Goal: Task Accomplishment & Management: Complete application form

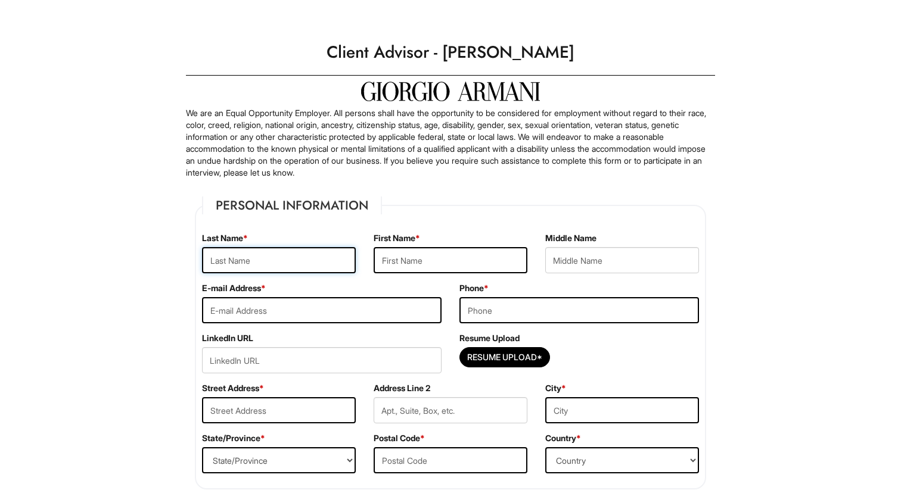
click at [284, 263] on input "text" at bounding box center [279, 260] width 154 height 26
type input "[PERSON_NAME]"
type input "Zheming"
type input "tiyayuan@yahoo.com"
type input "3126848130"
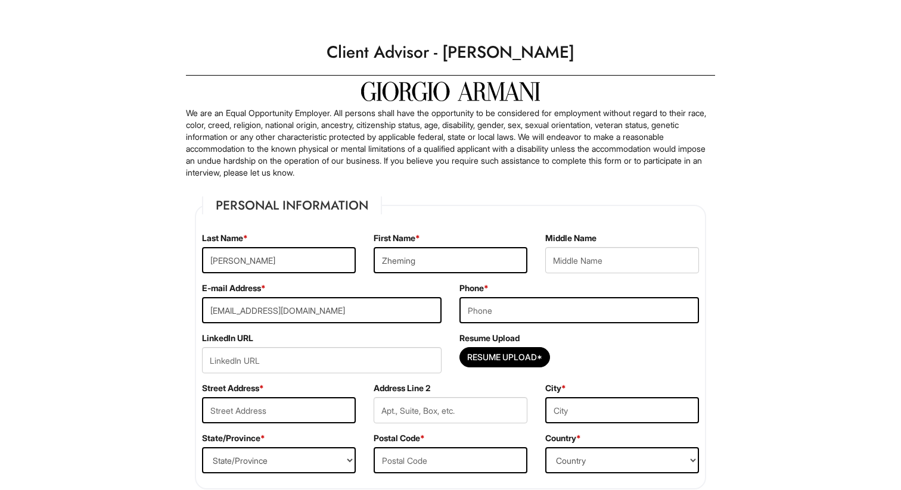
type input "[STREET_ADDRESS][US_STATE]"
type input "Apt 3502"
type input "[GEOGRAPHIC_DATA]"
select select "IL"
type input "60605"
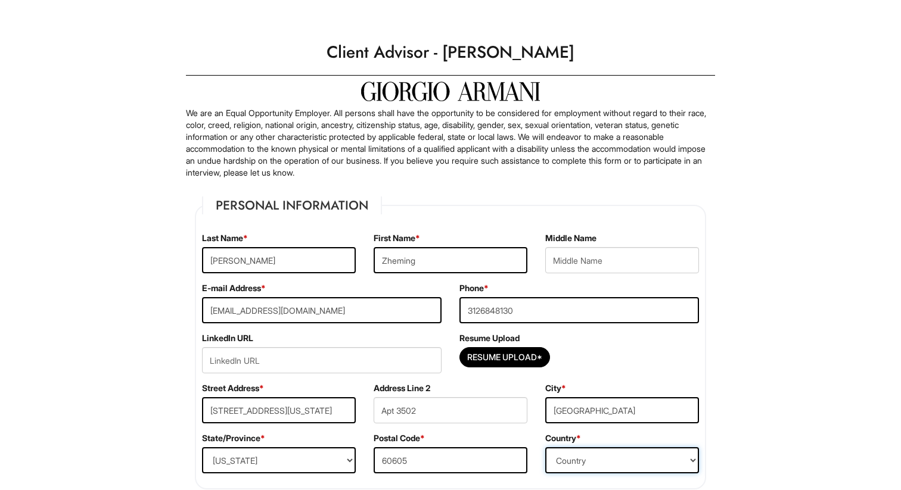
select select "[GEOGRAPHIC_DATA]"
click at [242, 313] on input "tiyayuan@yahoo.com" at bounding box center [321, 310] width 239 height 26
click at [284, 312] on input "tiyayuan98@yahoo.com" at bounding box center [321, 310] width 239 height 26
type input "[EMAIL_ADDRESS][DOMAIN_NAME]"
click at [281, 361] on input "url" at bounding box center [321, 360] width 239 height 26
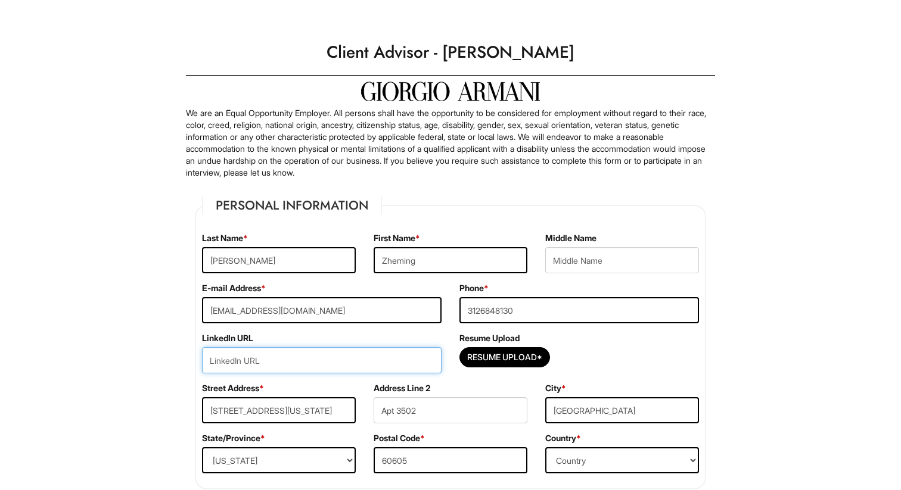
paste input "www.linkedin.com/in/zheming-yuan"
type input "www.linkedin.com/in/zheming-yuan"
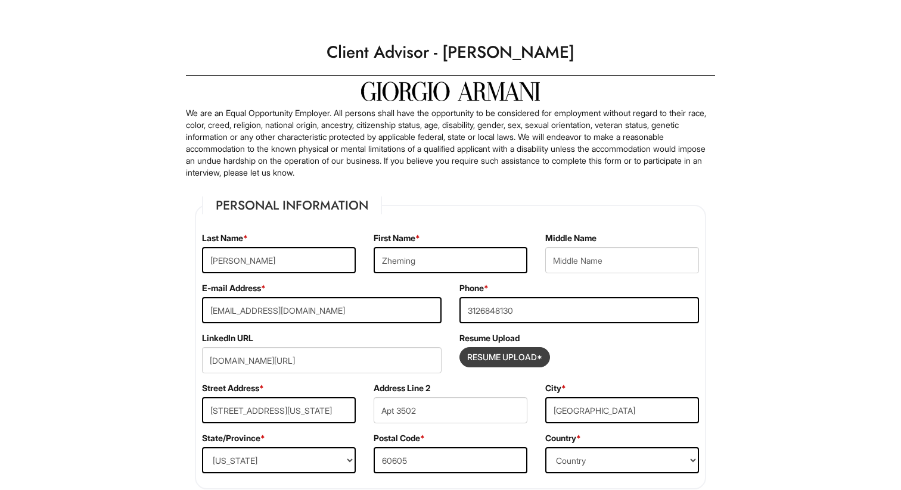
click at [501, 360] on input "Resume Upload*" at bounding box center [504, 357] width 89 height 19
type input "C:\fakepath\Resume_ZhemingYuan.pdf"
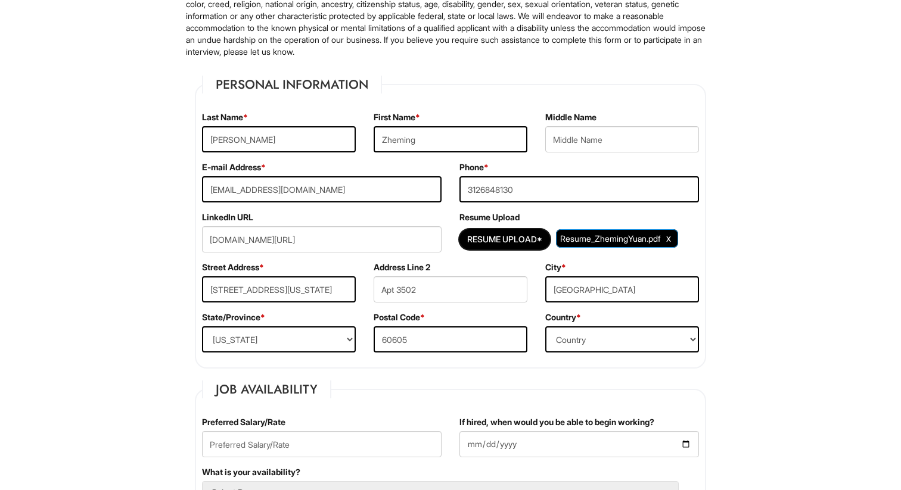
scroll to position [128, 0]
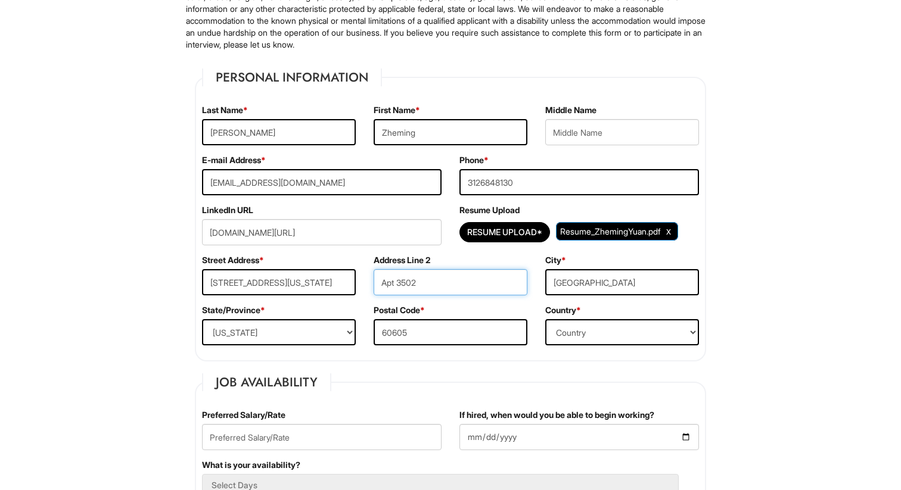
drag, startPoint x: 430, startPoint y: 288, endPoint x: 363, endPoint y: 285, distance: 66.8
click at [363, 286] on div "Street Address * 1000 S Michigan Ave Address Line 2 Apt 3502 City * Chicago" at bounding box center [450, 279] width 515 height 50
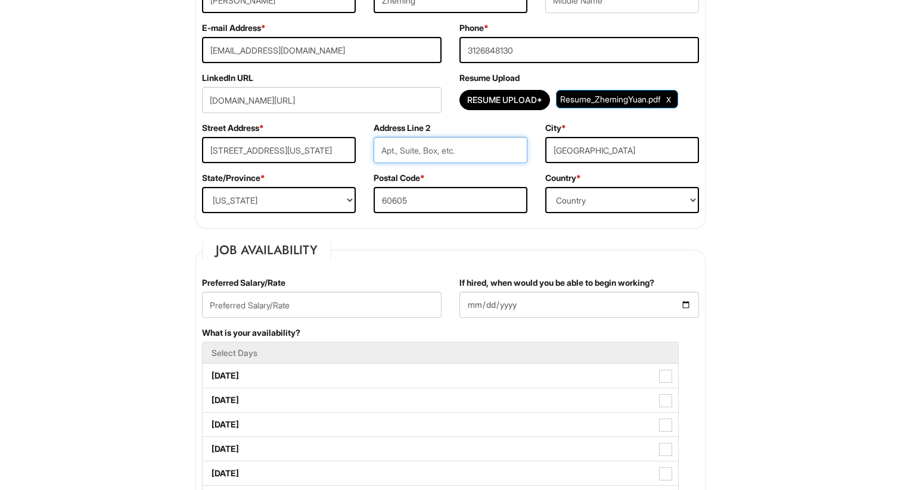
scroll to position [267, 0]
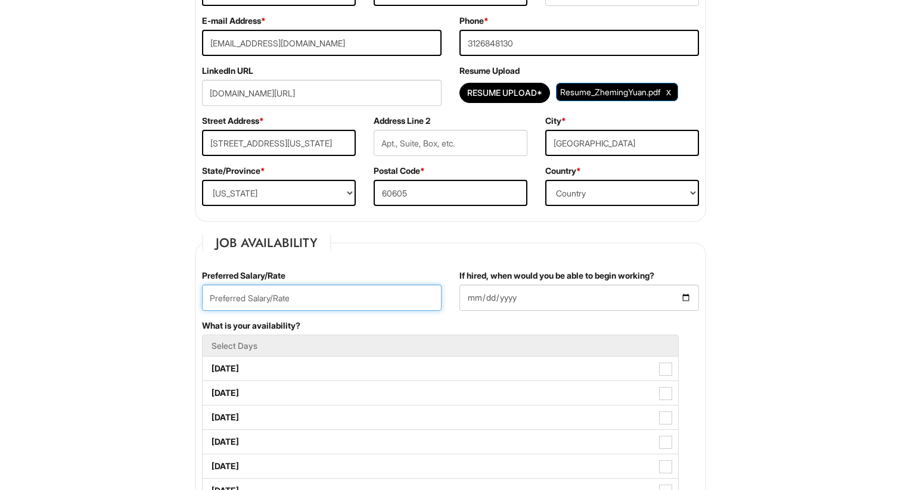
click at [289, 299] on input "text" at bounding box center [321, 298] width 239 height 26
type input "25/hour"
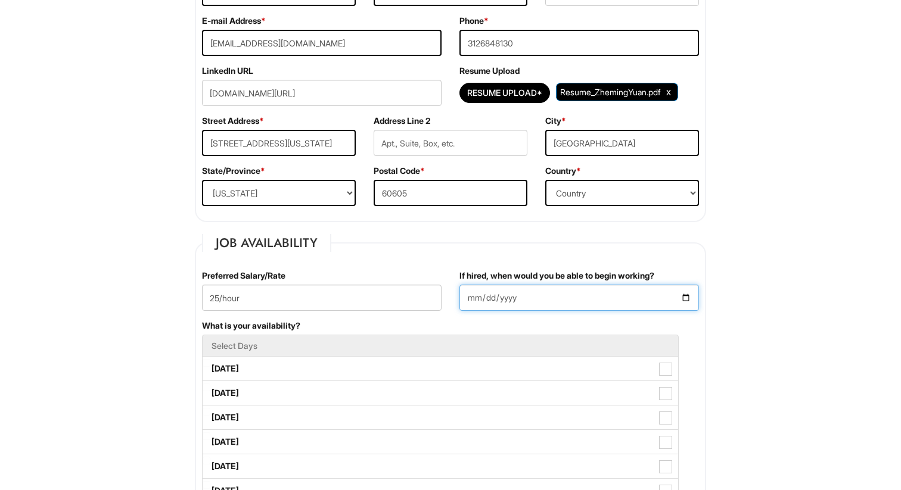
click at [507, 300] on input "If hired, when would you be able to begin working?" at bounding box center [578, 298] width 239 height 26
click at [618, 299] on input "If hired, when would you be able to begin working?" at bounding box center [578, 298] width 239 height 26
click at [688, 297] on input "If hired, when would you be able to begin working?" at bounding box center [578, 298] width 239 height 26
type input "[DATE]"
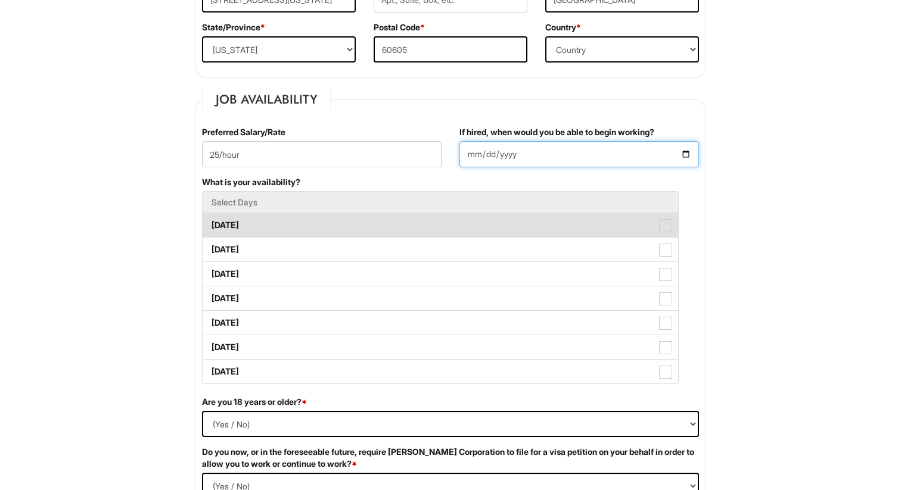
scroll to position [423, 0]
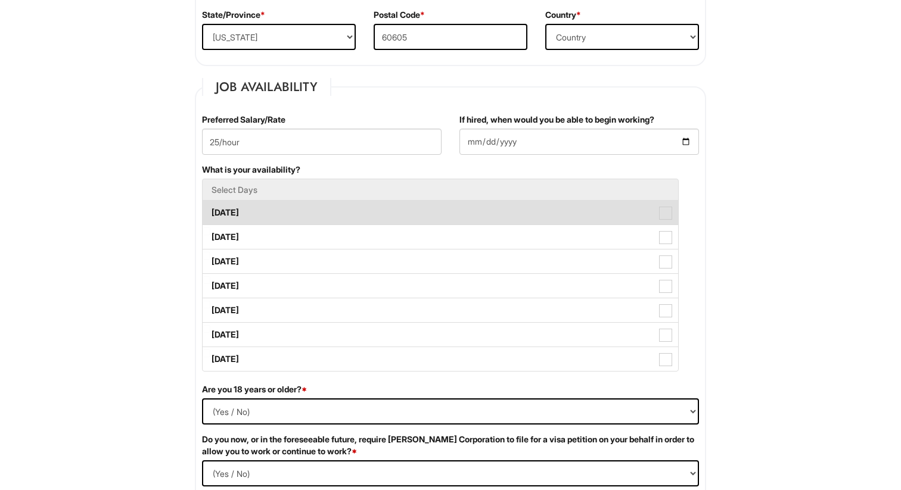
click at [306, 206] on label "[DATE]" at bounding box center [440, 213] width 475 height 24
click at [210, 206] on Available_Monday "[DATE]" at bounding box center [207, 207] width 8 height 8
checkbox Available_Monday "true"
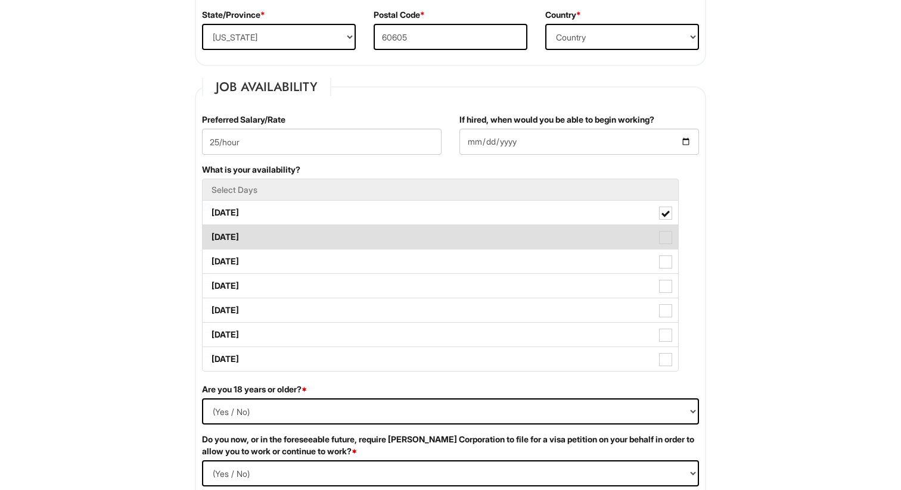
click at [285, 233] on label "[DATE]" at bounding box center [440, 237] width 475 height 24
click at [210, 233] on Available_Tuesday "[DATE]" at bounding box center [207, 232] width 8 height 8
checkbox Available_Tuesday "true"
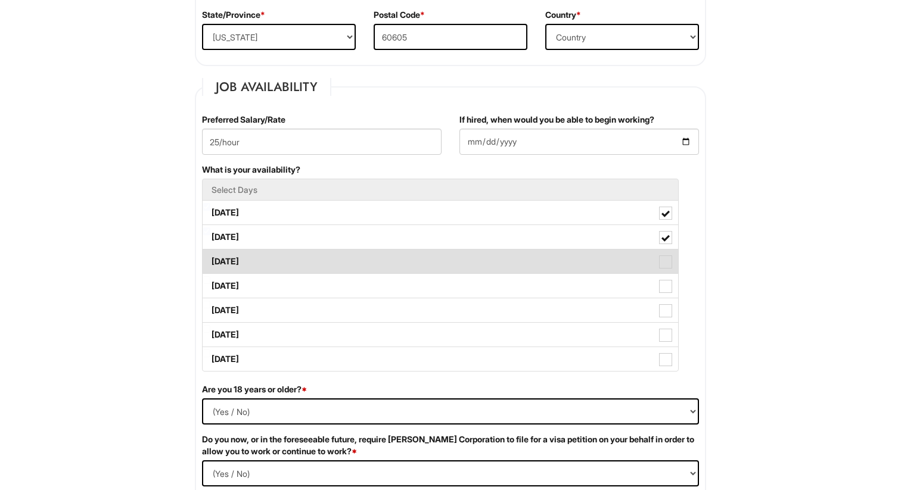
click at [269, 262] on label "[DATE]" at bounding box center [440, 262] width 475 height 24
click at [210, 260] on Available_Wednesday "[DATE]" at bounding box center [207, 256] width 8 height 8
checkbox Available_Wednesday "true"
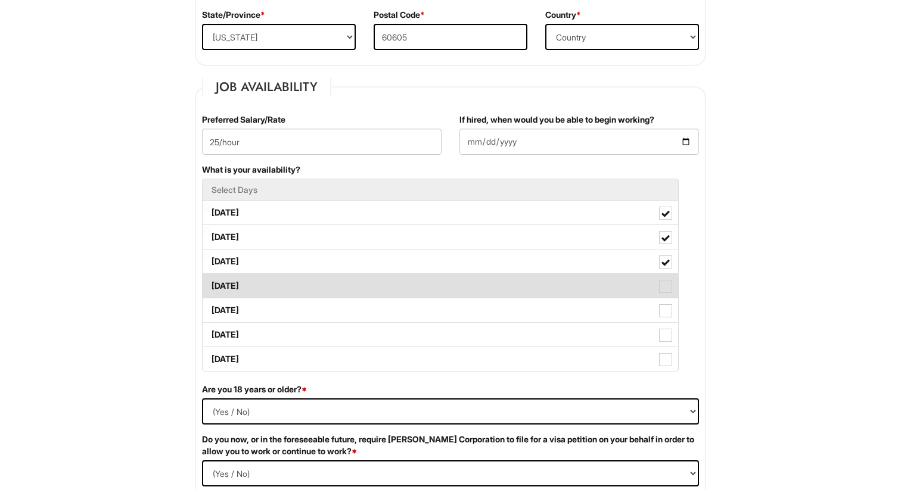
click at [257, 287] on label "[DATE]" at bounding box center [440, 286] width 475 height 24
click at [210, 284] on Available_Thursday "[DATE]" at bounding box center [207, 280] width 8 height 8
checkbox Available_Thursday "true"
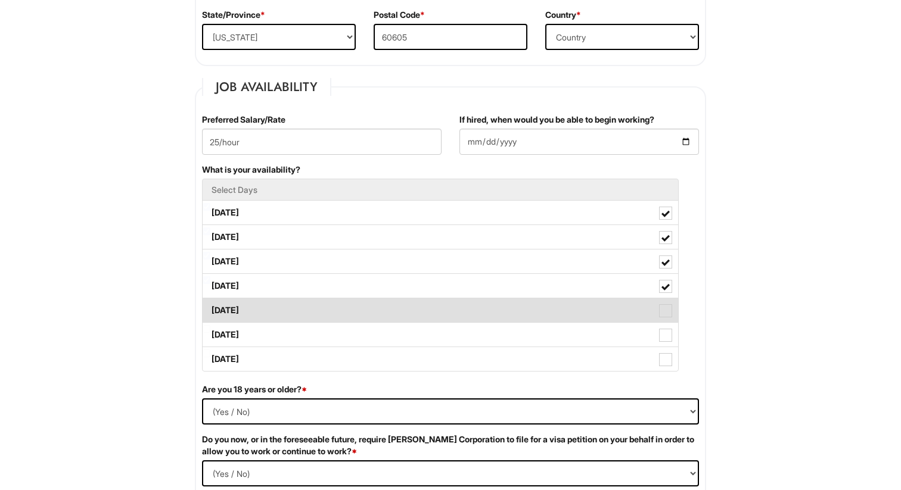
click at [242, 312] on label "[DATE]" at bounding box center [440, 310] width 475 height 24
click at [210, 309] on Available_Friday "[DATE]" at bounding box center [207, 305] width 8 height 8
checkbox Available_Friday "true"
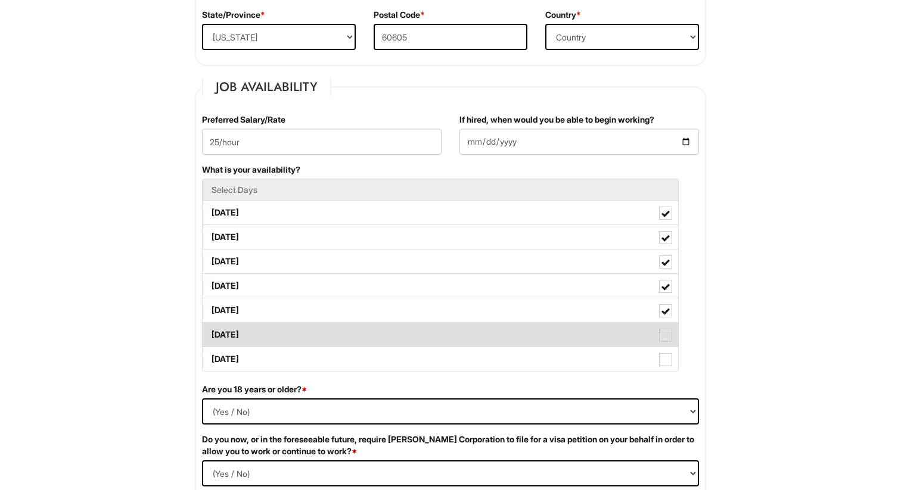
click at [233, 336] on label "[DATE]" at bounding box center [440, 335] width 475 height 24
click at [210, 333] on Available_Saturday "[DATE]" at bounding box center [207, 329] width 8 height 8
checkbox Available_Saturday "true"
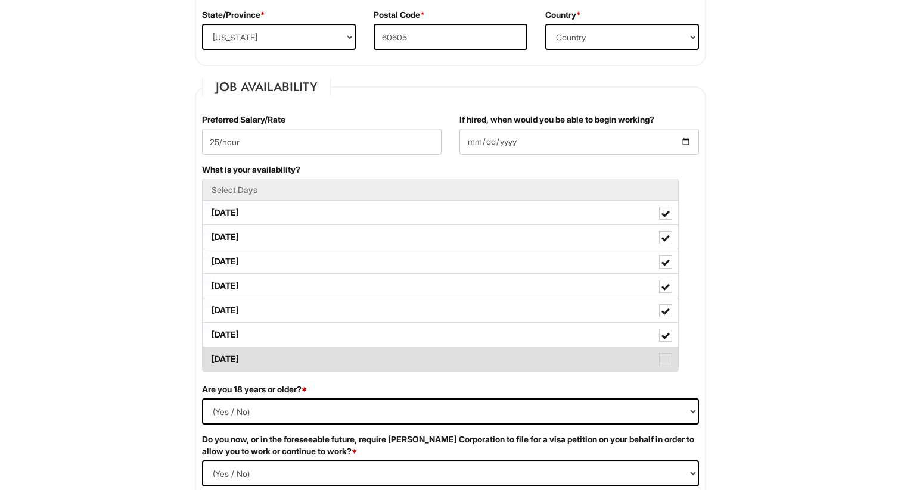
click at [232, 362] on label "[DATE]" at bounding box center [440, 359] width 475 height 24
click at [210, 357] on Available_Sunday "[DATE]" at bounding box center [207, 354] width 8 height 8
checkbox Available_Sunday "true"
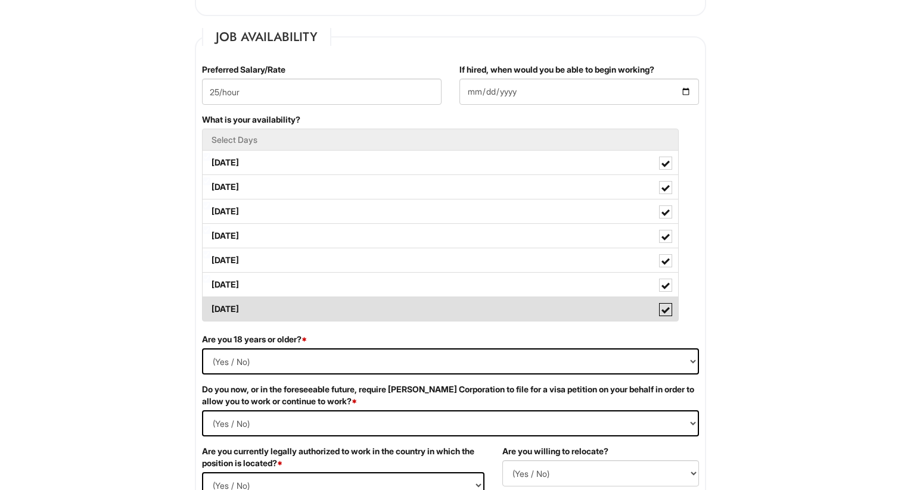
scroll to position [485, 0]
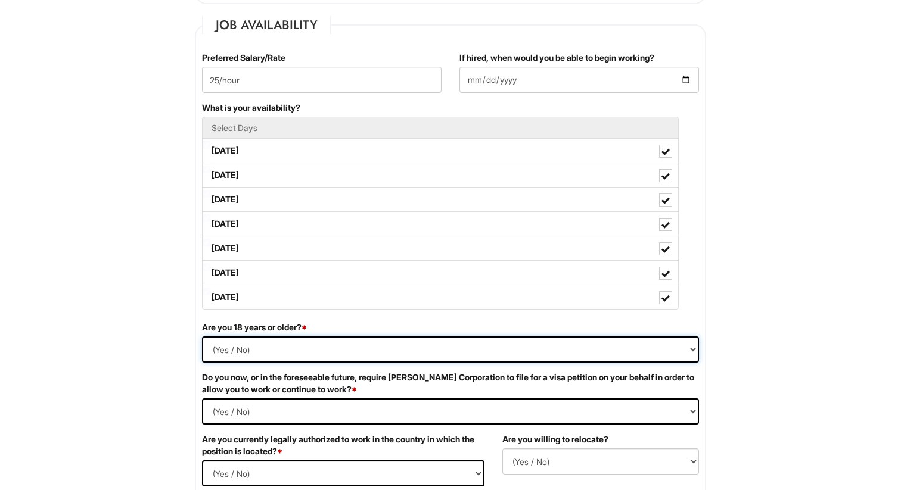
click at [245, 340] on select "(Yes / No) Yes No" at bounding box center [450, 350] width 497 height 26
select select "Yes"
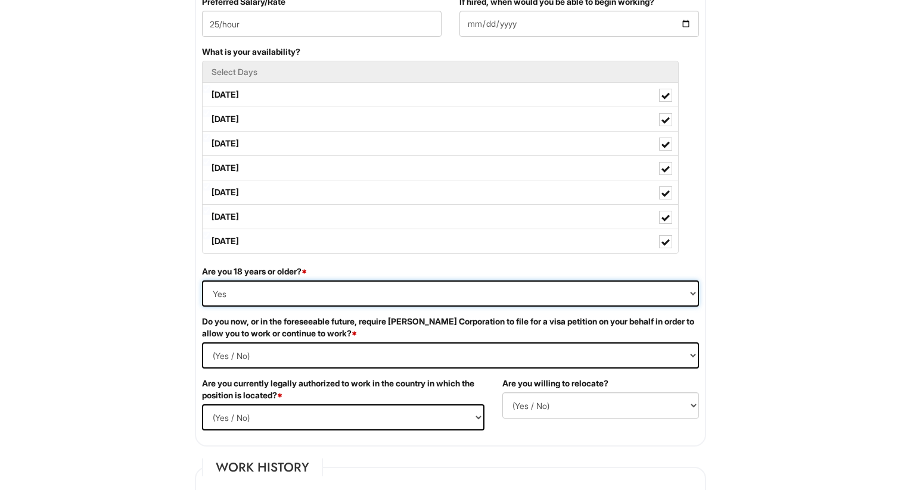
scroll to position [544, 0]
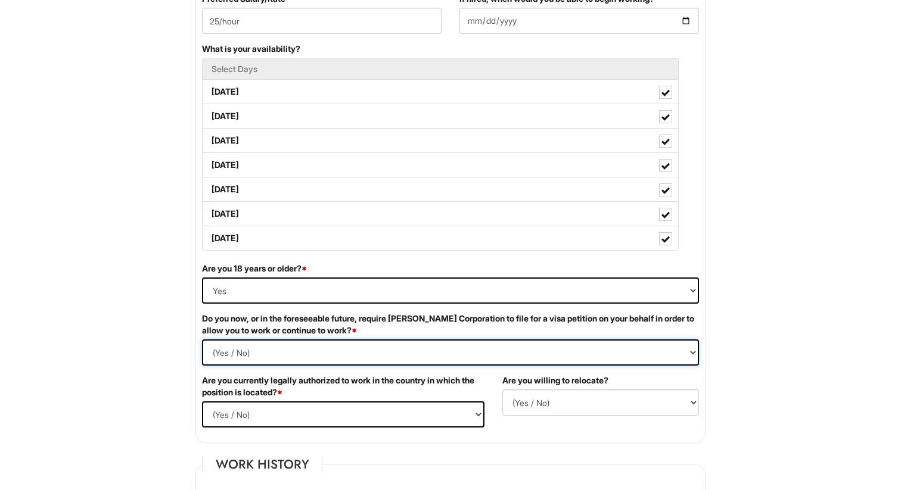
click at [238, 356] on Required "(Yes / No) Yes No" at bounding box center [450, 353] width 497 height 26
select Required "No"
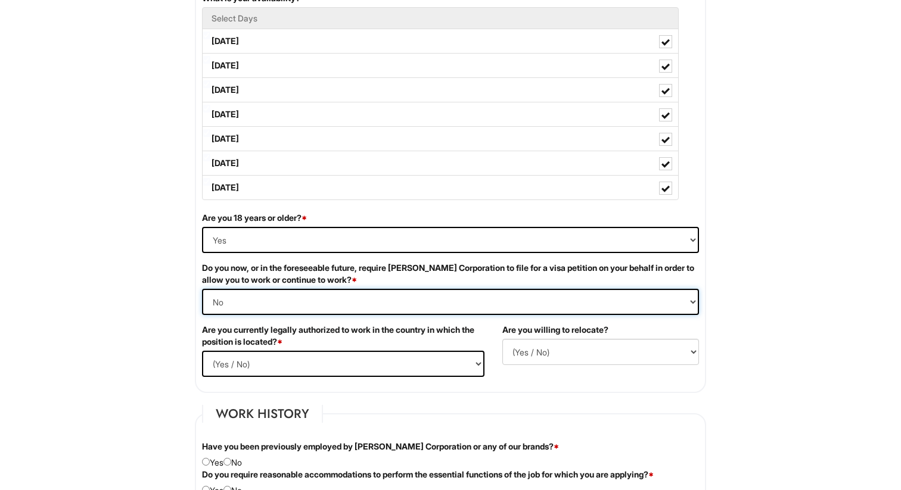
scroll to position [604, 0]
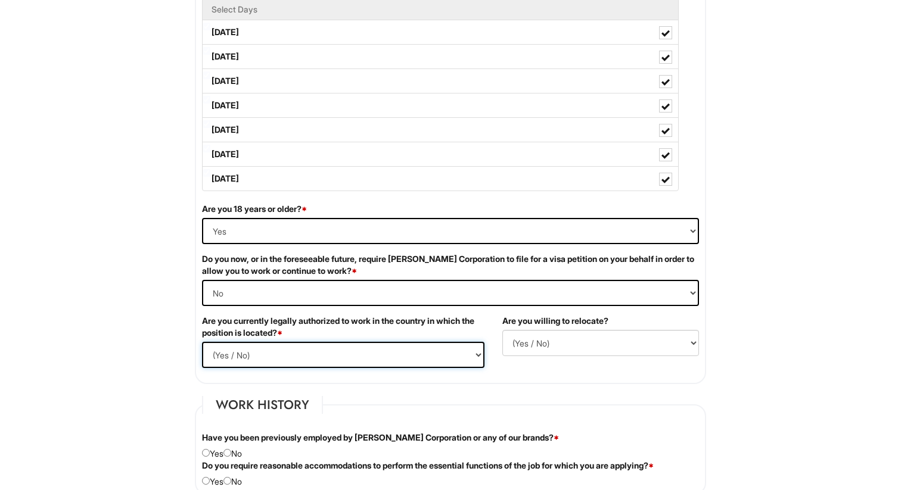
click at [244, 360] on select "(Yes / No) Yes No" at bounding box center [343, 355] width 282 height 26
select select "Yes"
click at [574, 345] on select "(Yes / No) No Yes" at bounding box center [600, 343] width 197 height 26
select select "Y"
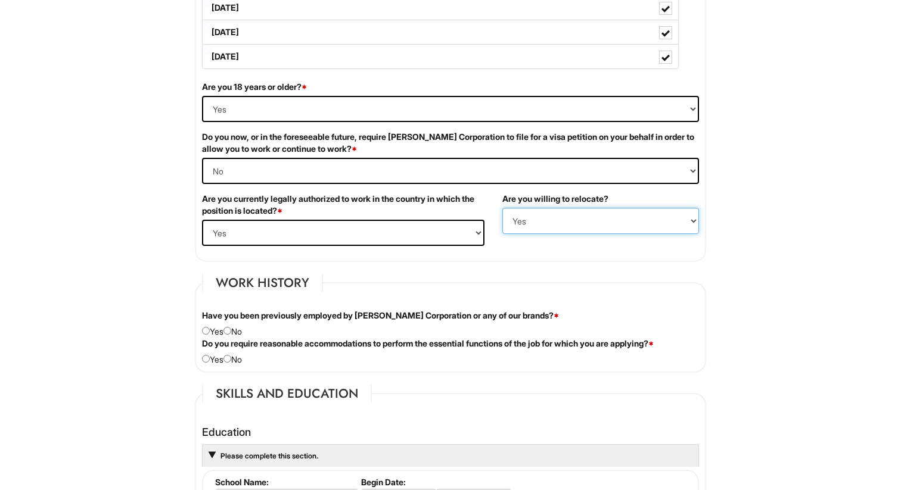
scroll to position [803, 0]
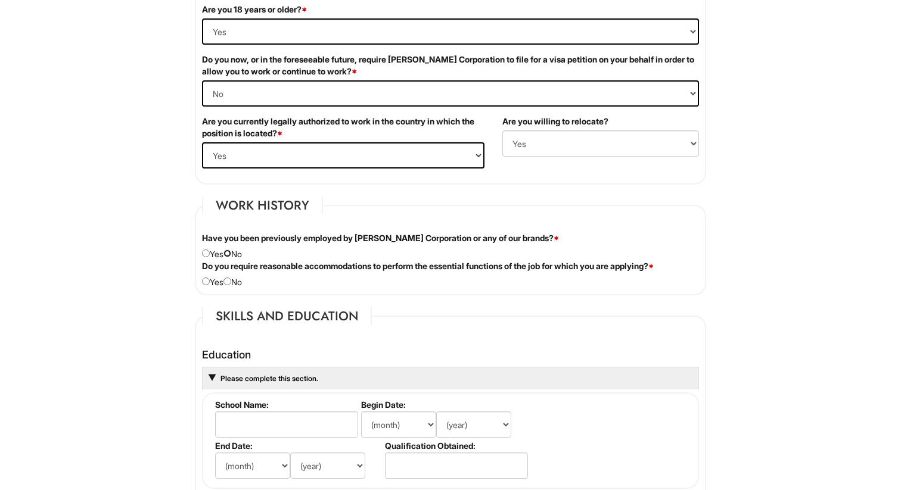
click at [230, 253] on input "radio" at bounding box center [227, 254] width 8 height 8
radio input "true"
click at [231, 283] on input "radio" at bounding box center [227, 282] width 8 height 8
radio input "true"
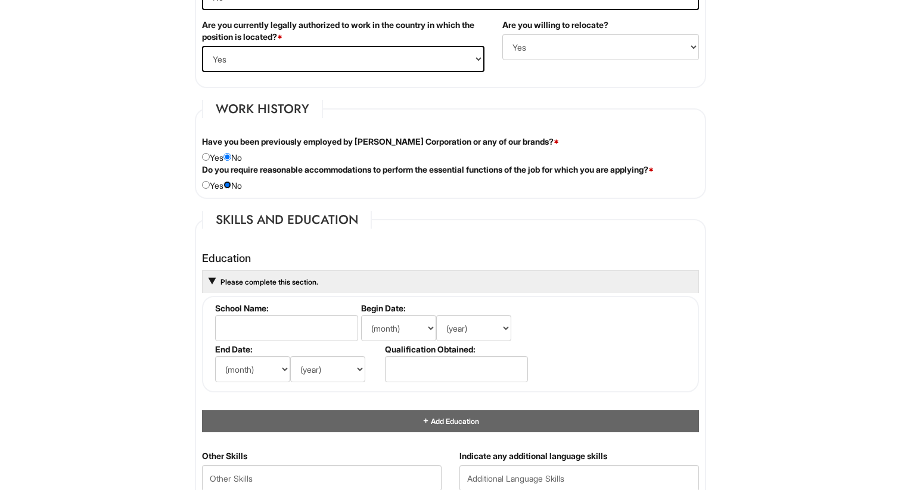
scroll to position [901, 0]
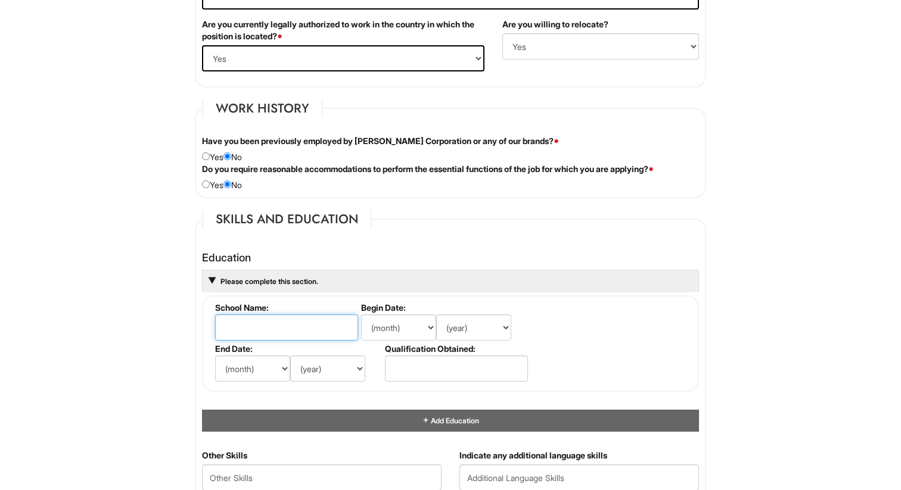
click at [230, 335] on input "text" at bounding box center [286, 327] width 143 height 26
type input "Savannah College of Art and Design"
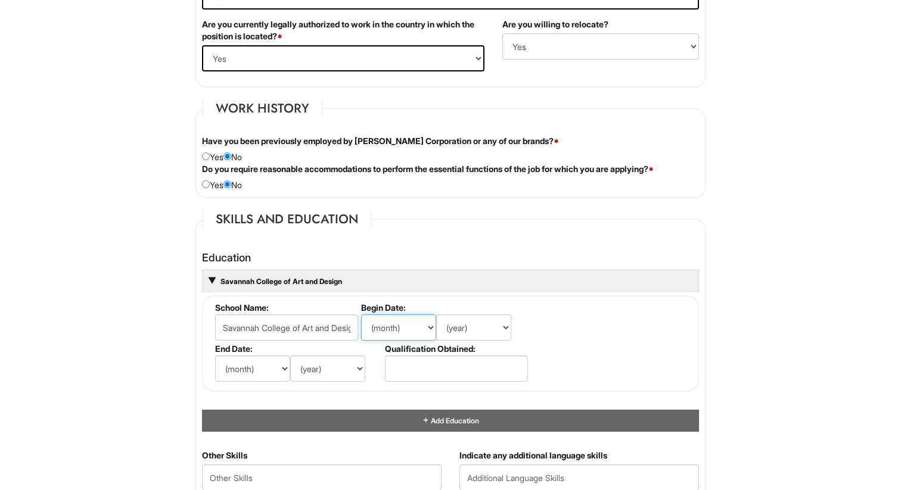
click at [428, 325] on select "(month) Jan Feb Mar Apr May Jun Jul Aug Sep Oct Nov Dec" at bounding box center [398, 327] width 75 height 26
select select "9"
click at [491, 327] on select "(year) 2029 2028 2027 2026 2025 2024 2023 2022 2021 2020 2019 2018 2017 2016 20…" at bounding box center [473, 327] width 75 height 26
select select "2023"
click at [272, 370] on select "(month) Jan Feb Mar Apr May Jun Jul Aug Sep Oct Nov Dec" at bounding box center [252, 369] width 75 height 26
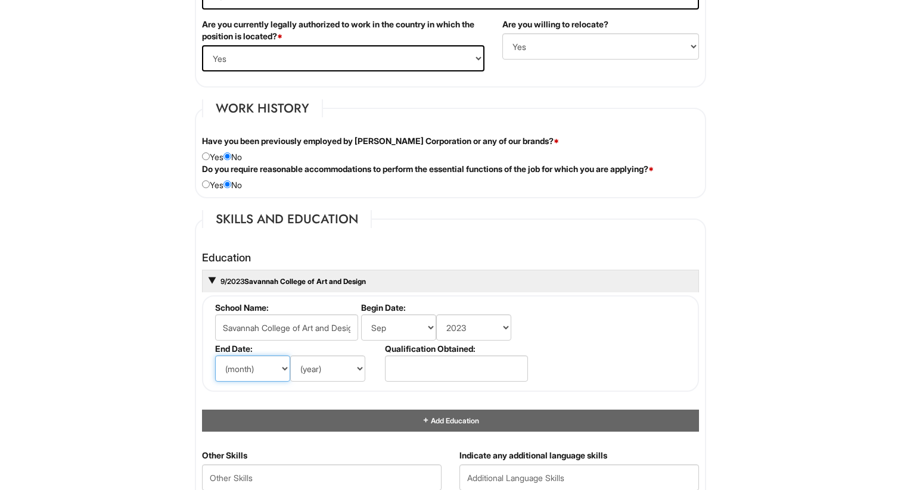
select select "11"
click at [355, 371] on select "(year) 2029 2028 2027 2026 2025 2024 2023 2022 2021 2020 2019 2018 2017 2016 20…" at bounding box center [327, 369] width 75 height 26
select select "2024"
click at [438, 371] on input "text" at bounding box center [456, 369] width 143 height 26
type input "MA in Luxury and Brand Management"
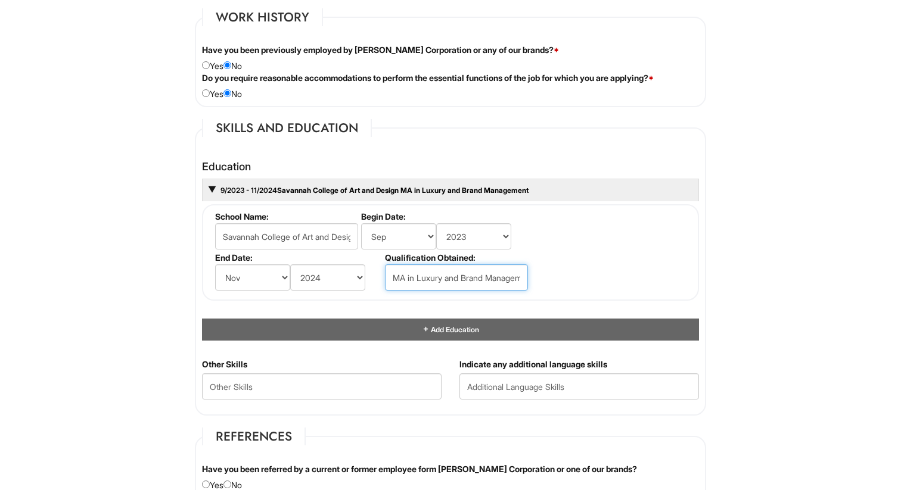
scroll to position [998, 0]
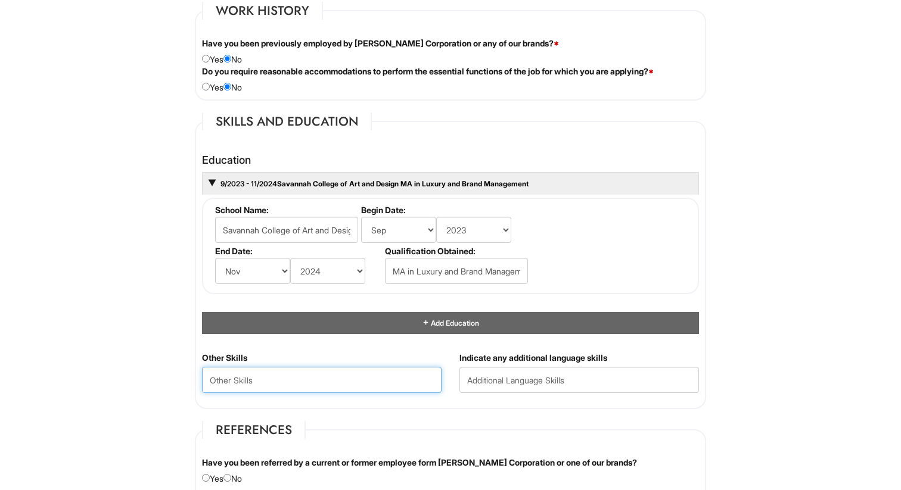
click at [280, 380] on Skills "text" at bounding box center [321, 380] width 239 height 26
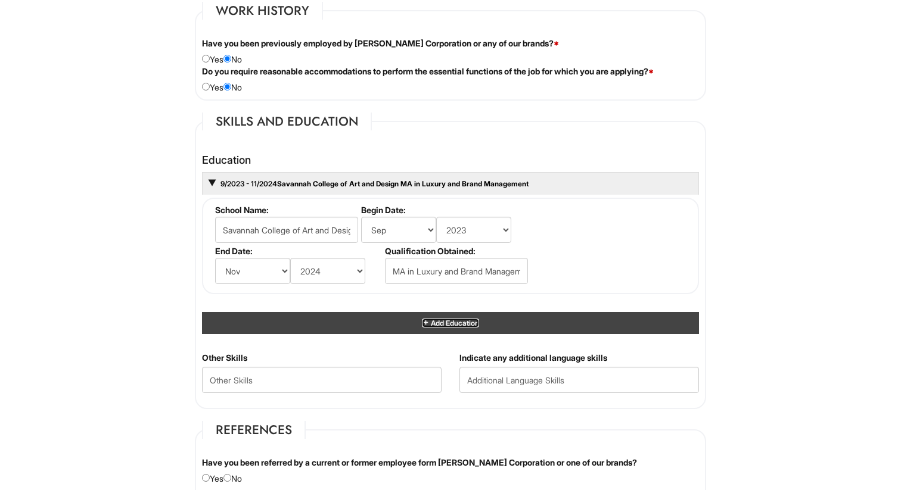
click at [434, 323] on span "Add Education" at bounding box center [453, 323] width 49 height 9
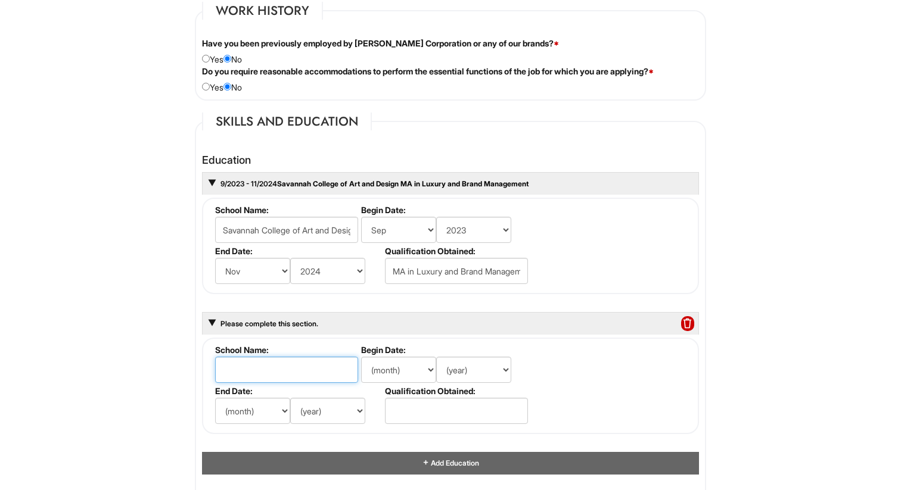
click at [253, 371] on input "text" at bounding box center [286, 370] width 143 height 26
type input "School of the [GEOGRAPHIC_DATA]"
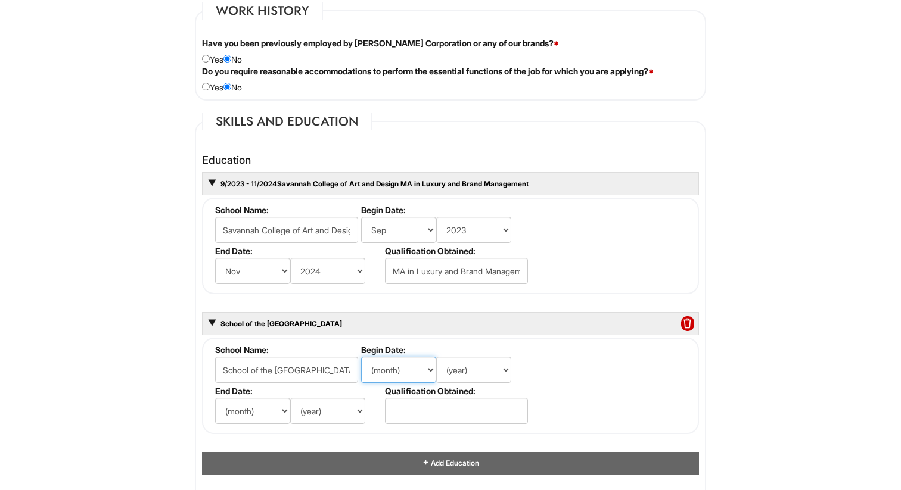
click at [421, 370] on select "(month) Jan Feb Mar Apr May Jun Jul Aug Sep Oct Nov Dec" at bounding box center [398, 370] width 75 height 26
select select "8"
click at [499, 369] on select "(year) 2029 2028 2027 2026 2025 2024 2023 2022 2021 2020 2019 2018 2017 2016 20…" at bounding box center [473, 370] width 75 height 26
select select "2017"
click at [270, 412] on select "(month) Jan Feb Mar Apr May Jun Jul Aug Sep Oct Nov Dec" at bounding box center [252, 411] width 75 height 26
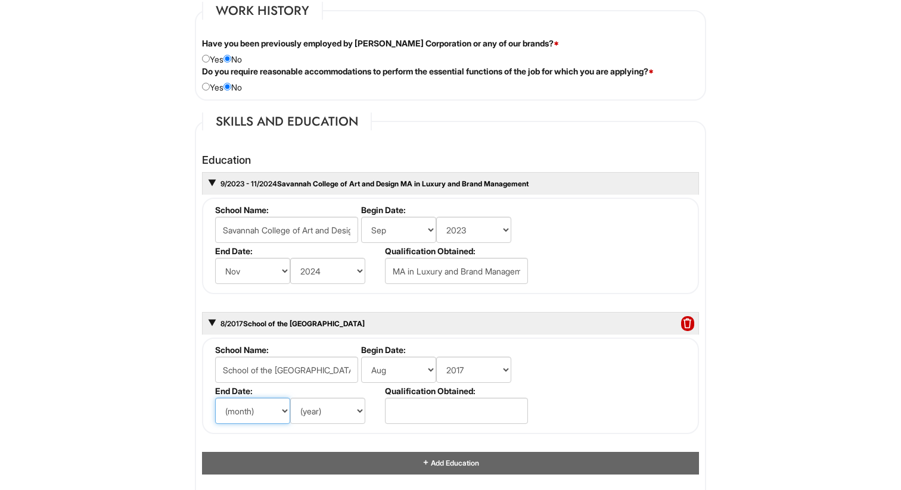
select select "5"
click at [341, 409] on select "(year) 2029 2028 2027 2026 2025 2024 2023 2022 2021 2020 2019 2018 2017 2016 20…" at bounding box center [327, 411] width 75 height 26
select select "2021"
click at [425, 406] on input "text" at bounding box center [456, 411] width 143 height 26
type input "BFA in Studios"
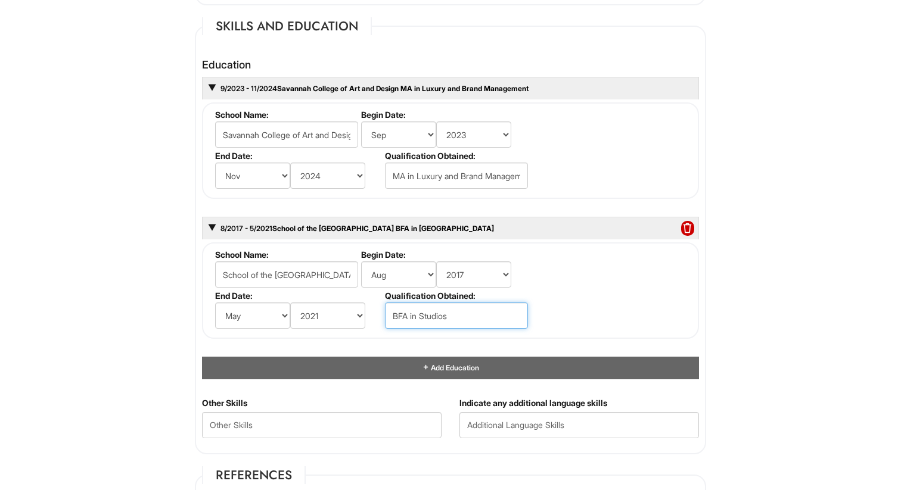
scroll to position [1121, 0]
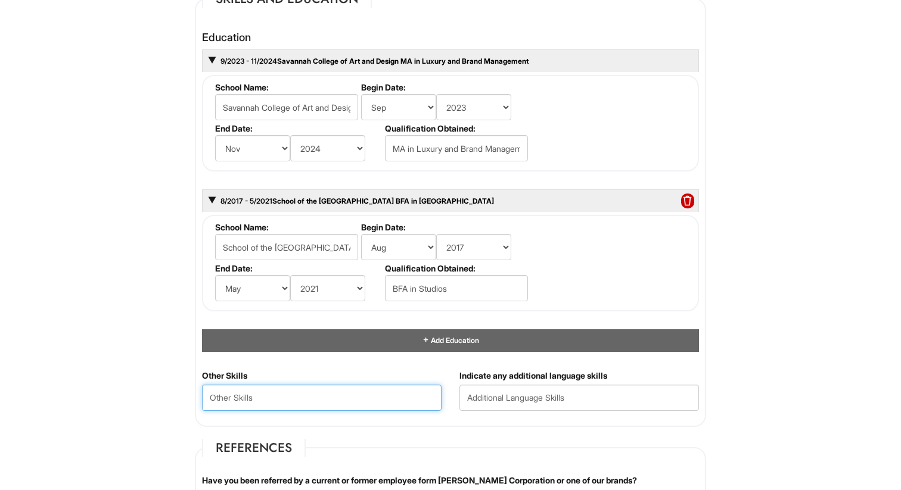
click at [274, 397] on Skills "text" at bounding box center [321, 398] width 239 height 26
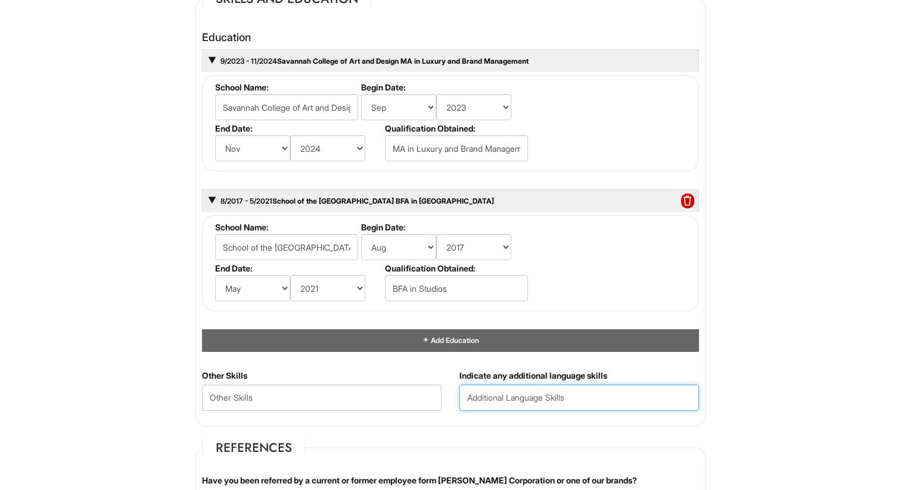
click at [497, 406] on input "text" at bounding box center [578, 398] width 239 height 26
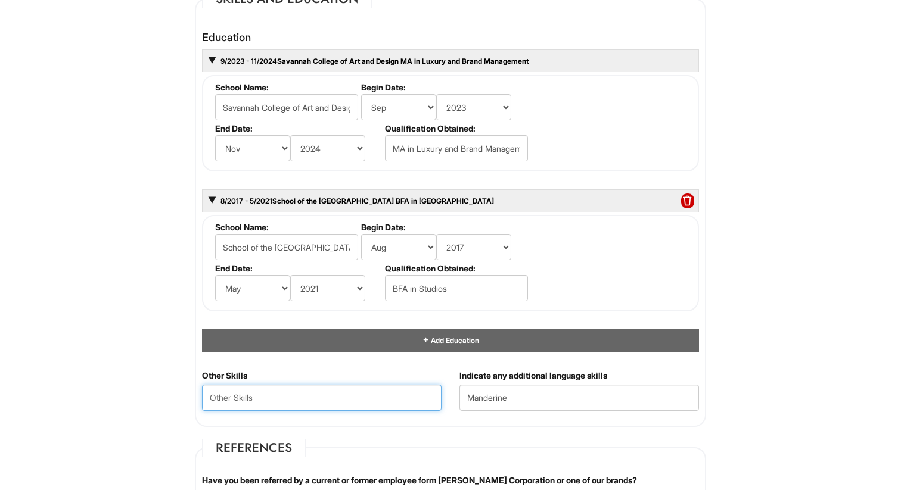
click at [385, 385] on Skills "text" at bounding box center [321, 398] width 239 height 26
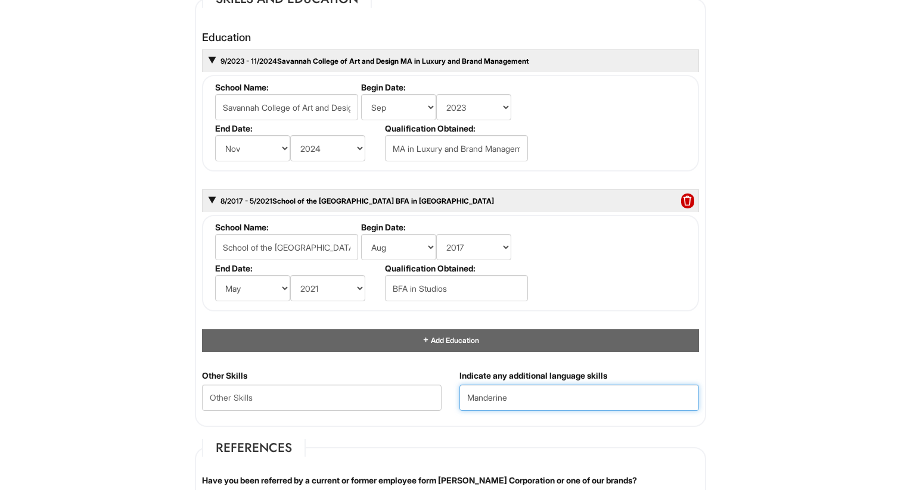
click at [494, 398] on input "Manderine" at bounding box center [578, 398] width 239 height 26
click at [535, 395] on input "Mandarine" at bounding box center [578, 398] width 239 height 26
type input "Mandarine"
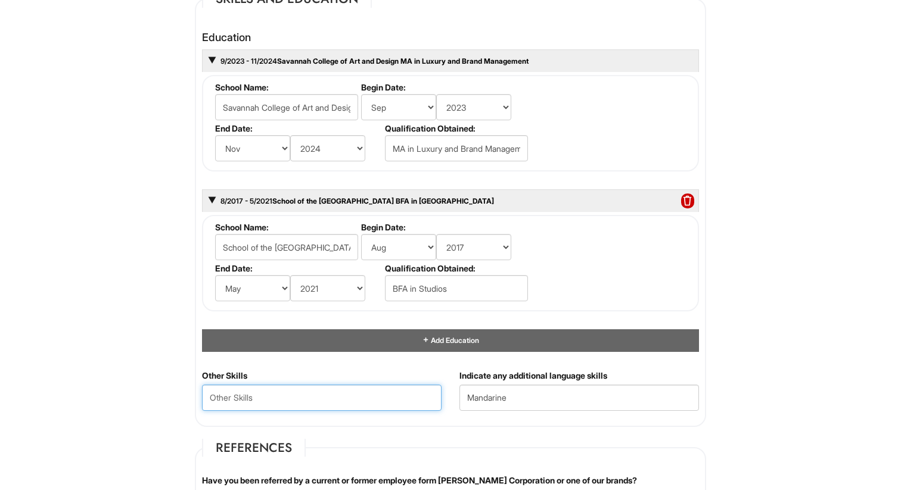
click at [324, 396] on Skills "text" at bounding box center [321, 398] width 239 height 26
click at [320, 403] on Skills "Face to face customer engament," at bounding box center [321, 398] width 239 height 26
click at [390, 400] on Skills "Face to face customer engagement," at bounding box center [321, 398] width 239 height 26
click at [438, 396] on Skills "Face to face customer engagement, Visual Merchandising," at bounding box center [321, 398] width 239 height 26
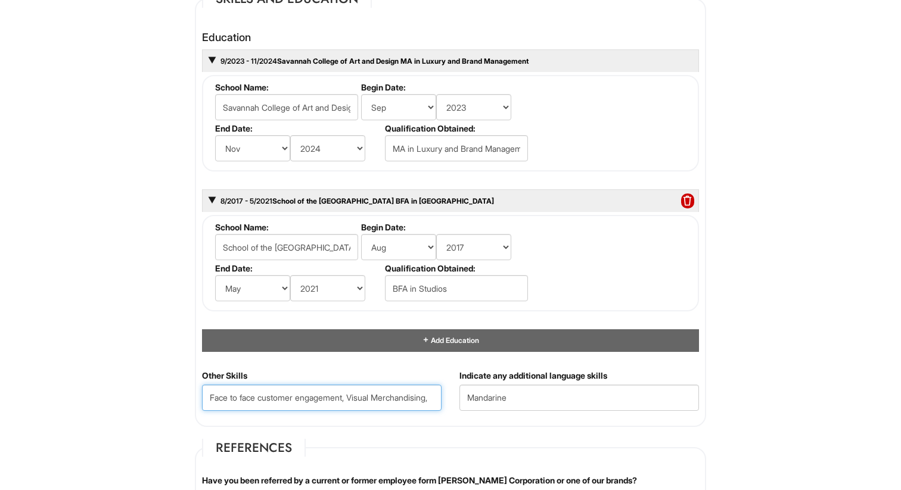
click at [434, 398] on Skills "Face to face customer engagement, Visual Merchandising," at bounding box center [321, 398] width 239 height 26
click at [426, 396] on Skills "Face to face customer engagement, Visual Merchandisin, g," at bounding box center [321, 398] width 239 height 26
click at [437, 400] on Skills "Face to face customer engagement, Visual Merchandising, g," at bounding box center [321, 398] width 239 height 26
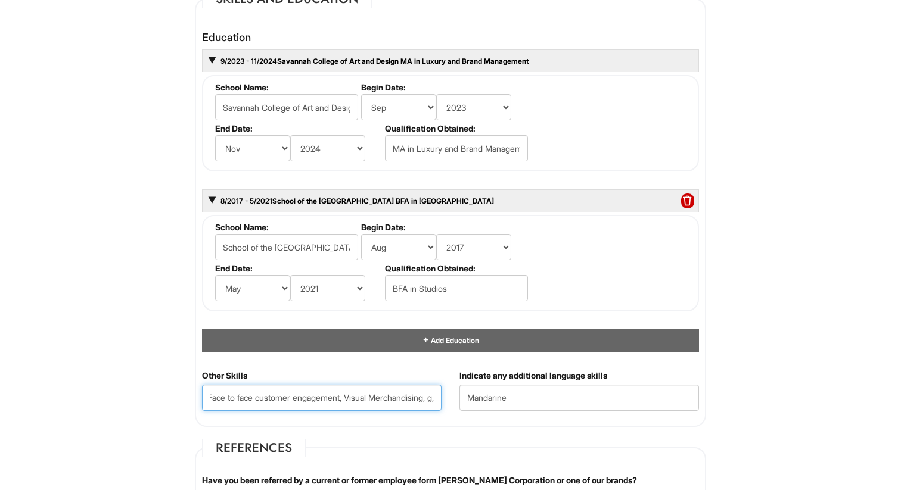
click at [433, 403] on Skills "Face to face customer engagement, Visual Merchandising, g," at bounding box center [321, 398] width 239 height 26
click at [375, 400] on Skills "Face to face customer engagement, Visual Merchandising, personal styling" at bounding box center [321, 398] width 239 height 26
click at [436, 396] on Skills "Face to face customer engagement, Visual Merchandising, Personal styling" at bounding box center [321, 398] width 239 height 26
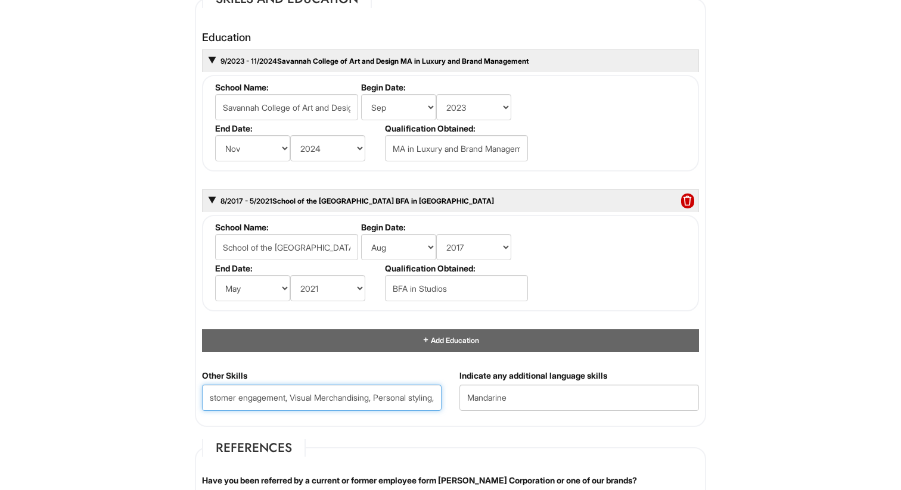
scroll to position [0, 77]
type Skills "Face to face customer engagement, Visual Merchandising, Personal styling,"
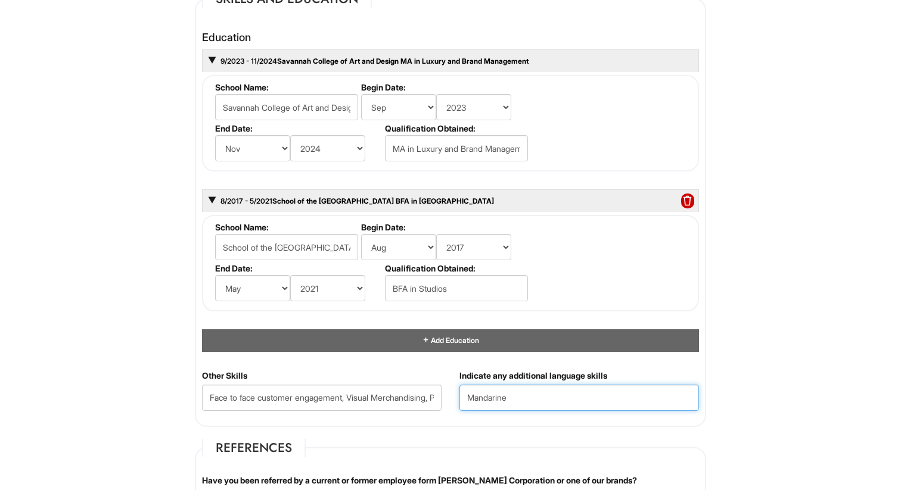
click at [517, 400] on input "Mandarine" at bounding box center [578, 398] width 239 height 26
type input "Mandarin"
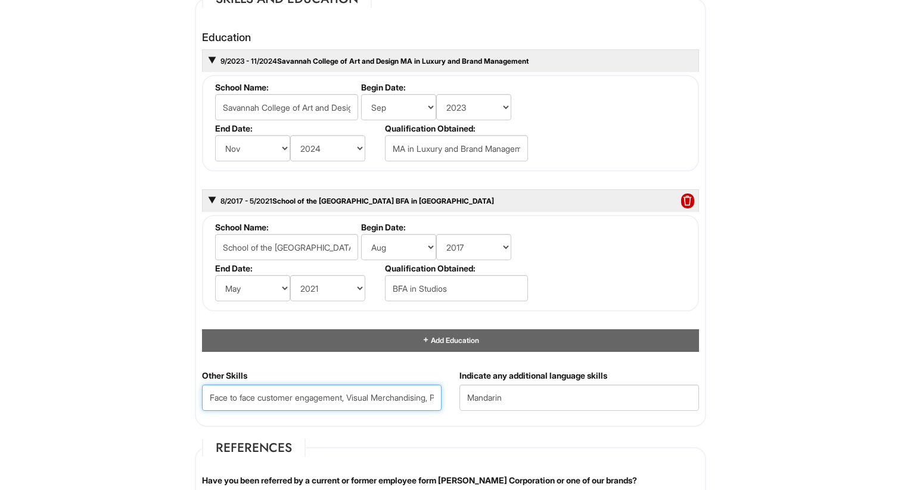
click at [435, 400] on Skills "Face to face customer engagement, Visual Merchandising, Personal styling," at bounding box center [321, 398] width 239 height 26
click at [437, 402] on Skills "Face to face customer engagement, Visual Merchandising, Personal styling," at bounding box center [321, 398] width 239 height 26
click at [437, 399] on Skills "Face to face customer engagement, Visual Merchandising, Personal styling," at bounding box center [321, 398] width 239 height 26
click at [435, 397] on Skills "Face to face customer engagement, Visual Merchandising, Personal styling," at bounding box center [321, 398] width 239 height 26
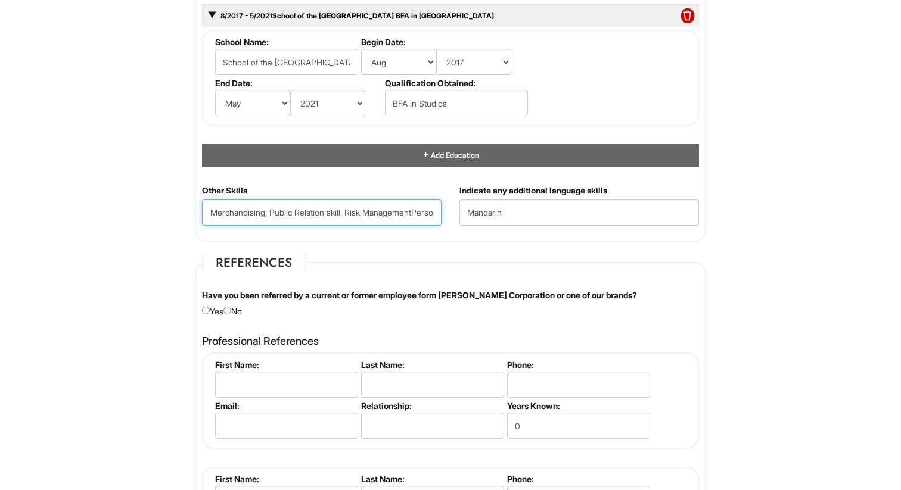
scroll to position [1311, 0]
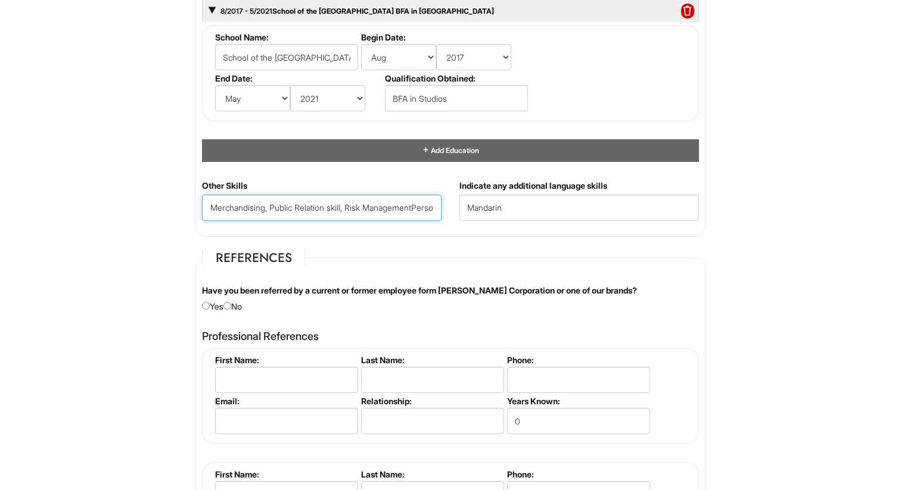
type Skills "Face to face customer engagement, Visual Merchandising, Public Relation skill, …"
click at [231, 304] on input "radio" at bounding box center [227, 306] width 8 height 8
radio input "true"
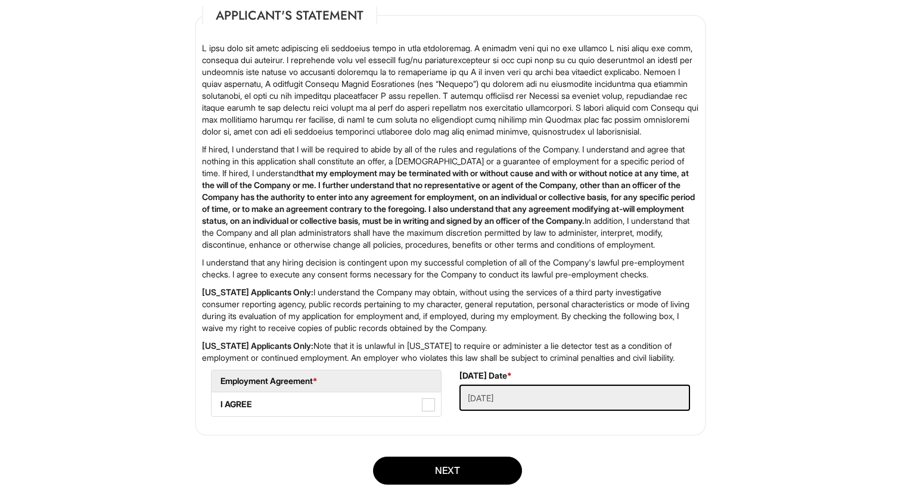
scroll to position [1923, 0]
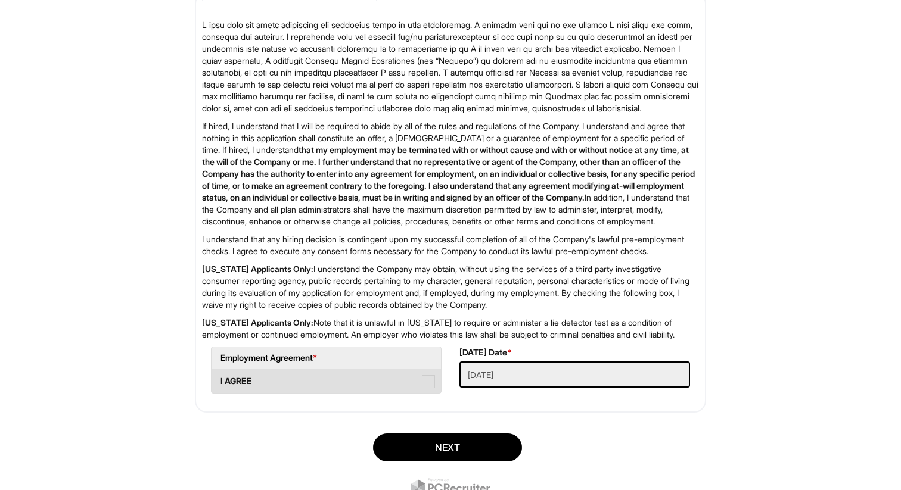
click at [426, 388] on span at bounding box center [428, 381] width 13 height 13
click at [219, 379] on AGREE "I AGREE" at bounding box center [215, 376] width 8 height 8
checkbox AGREE "true"
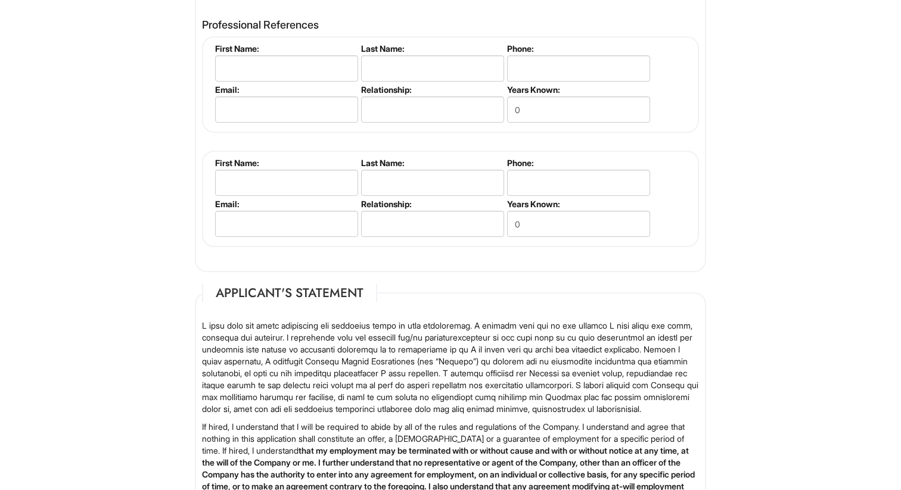
scroll to position [1450, 0]
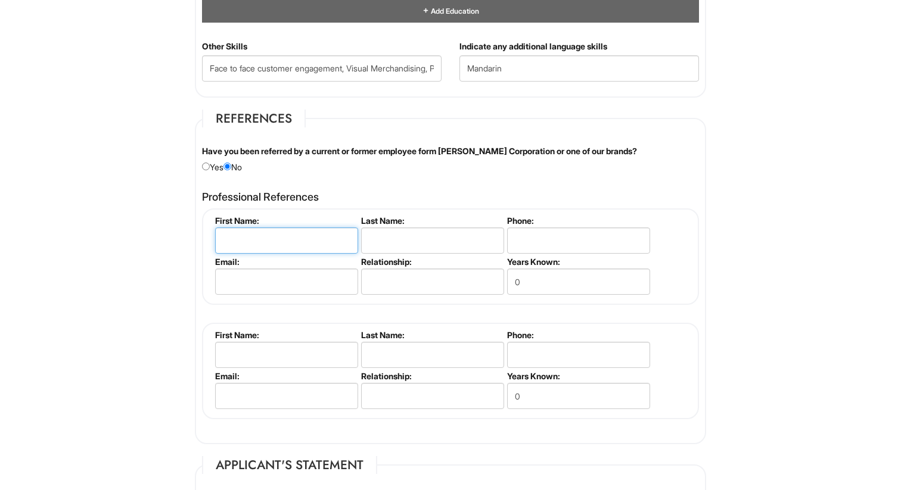
click at [273, 242] on input "text" at bounding box center [286, 241] width 143 height 26
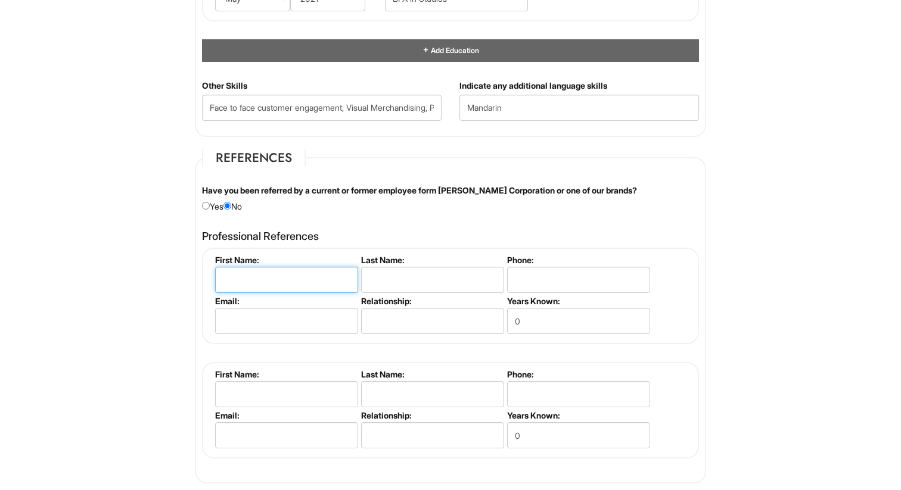
scroll to position [1407, 0]
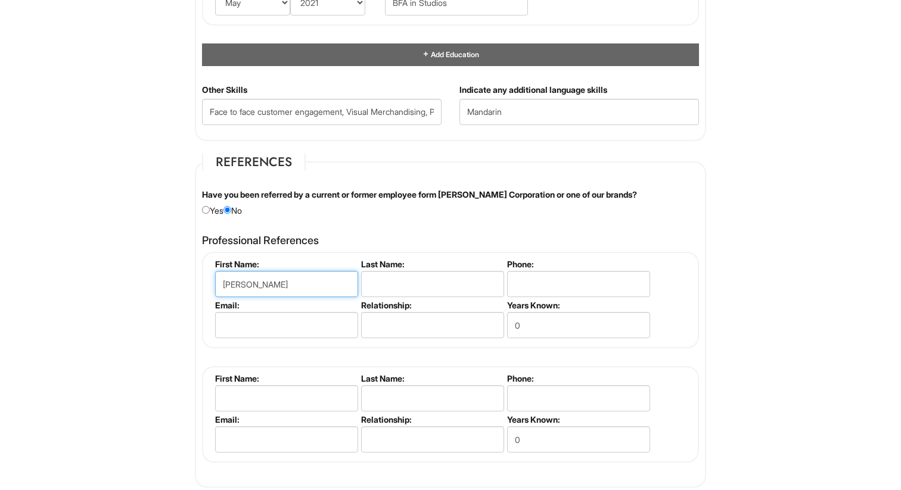
type input "Jayne Dickens"
drag, startPoint x: 284, startPoint y: 286, endPoint x: 176, endPoint y: 276, distance: 107.6
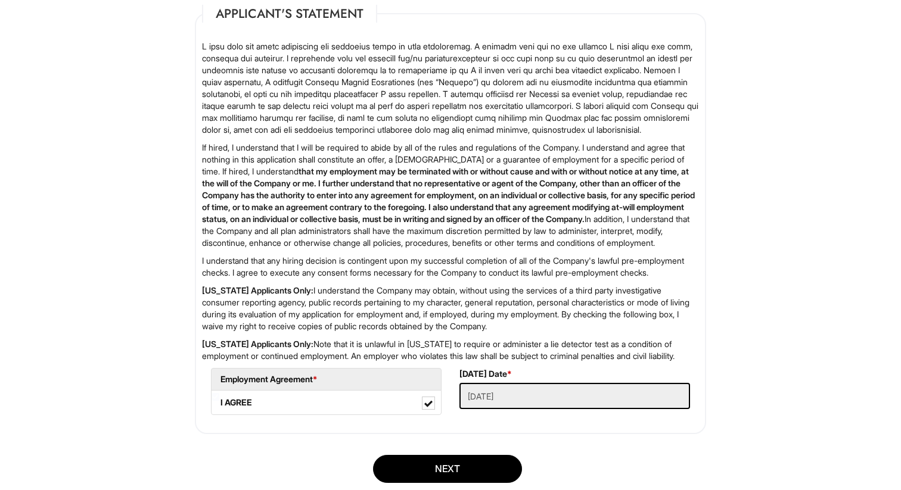
scroll to position [2024, 0]
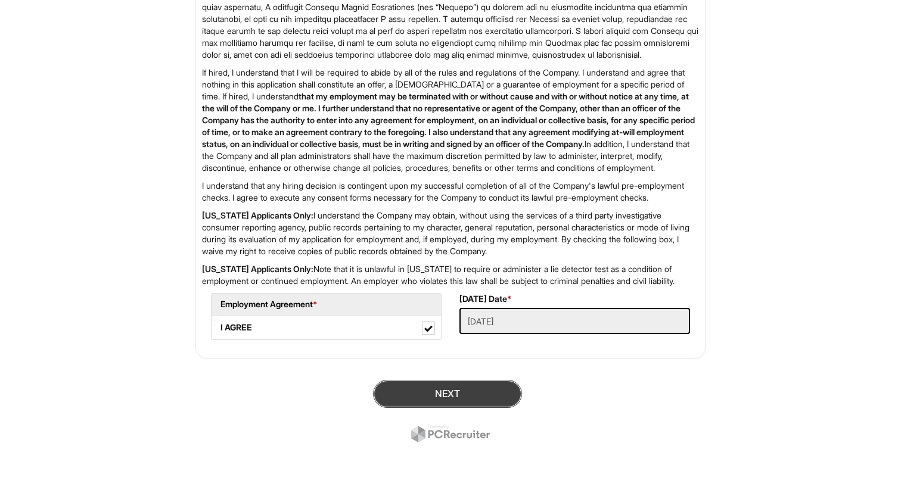
click at [430, 390] on button "Next" at bounding box center [447, 394] width 149 height 28
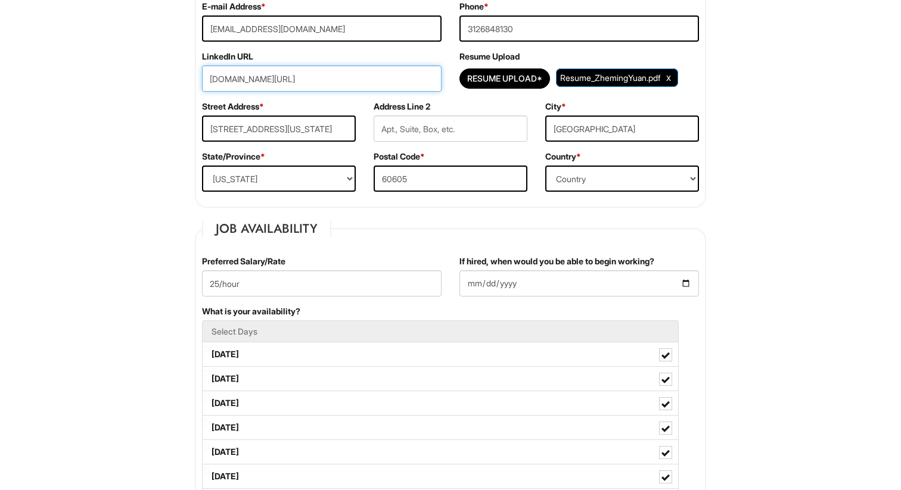
scroll to position [281, 0]
click at [362, 88] on input "www.linkedin.com/in/zheming-yuan" at bounding box center [321, 79] width 239 height 26
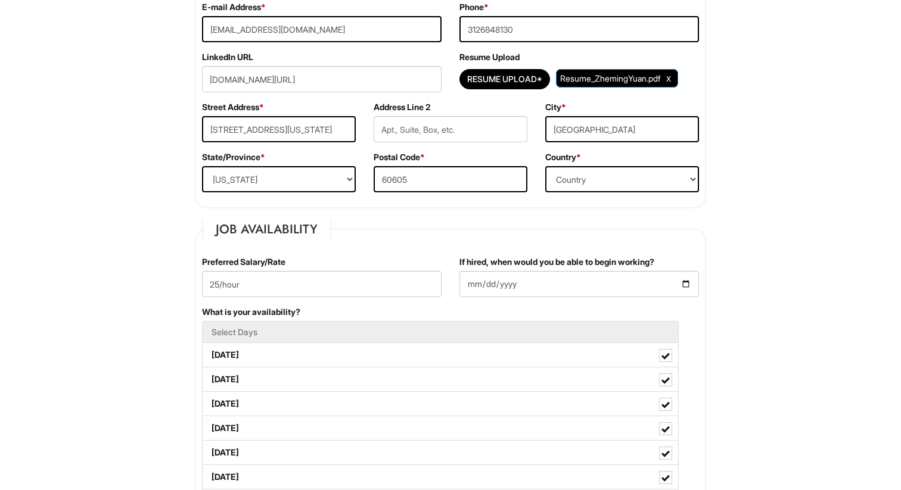
click at [314, 108] on div "Street Address * 1000 S Michigan Ave" at bounding box center [279, 126] width 172 height 50
click at [362, 89] on input "www.linkedin.com/in/zheming-yuan" at bounding box center [321, 79] width 239 height 26
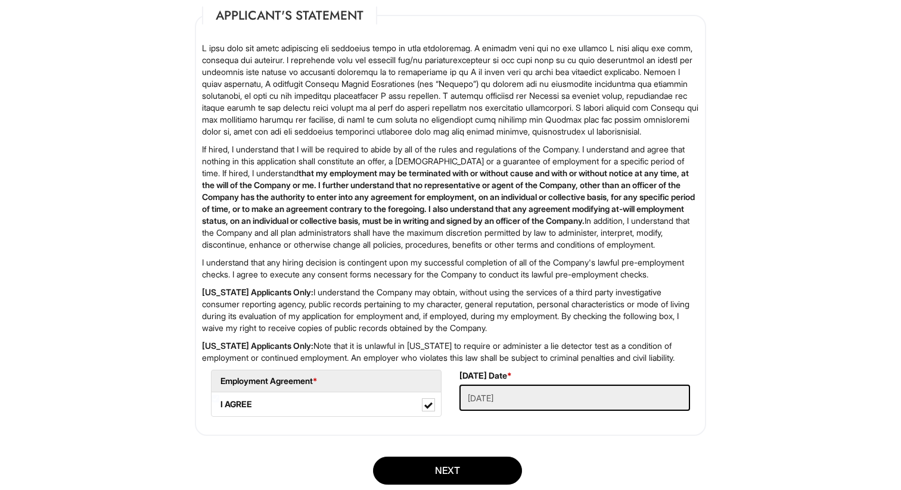
scroll to position [2024, 0]
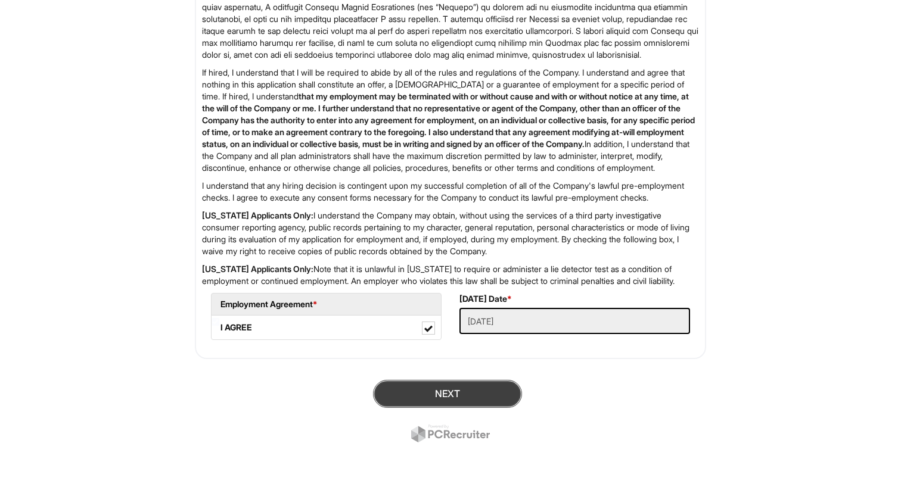
click at [413, 387] on button "Next" at bounding box center [447, 394] width 149 height 28
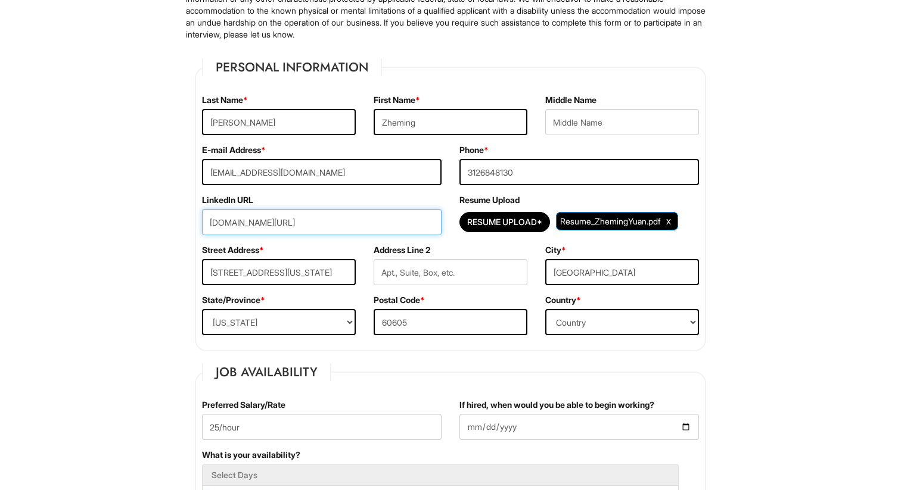
scroll to position [104, 0]
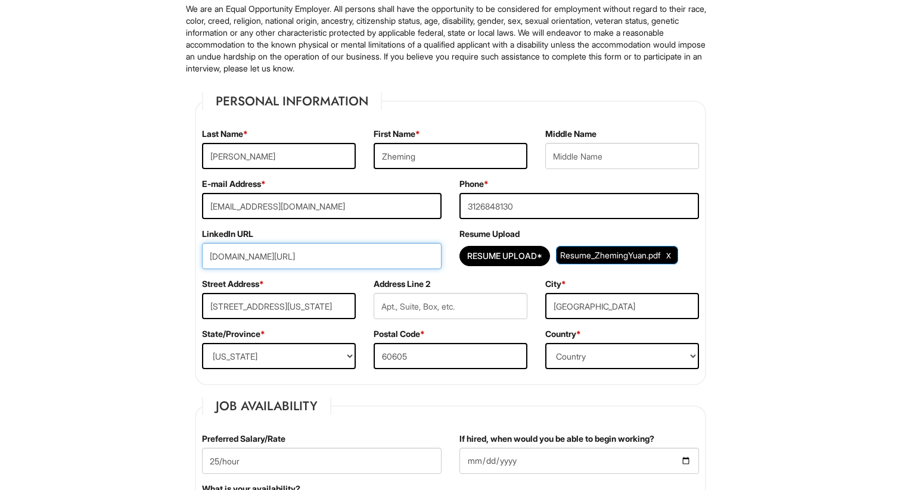
click at [362, 253] on input "www.linkedin.com/in/zheming-yuan" at bounding box center [321, 256] width 239 height 26
click at [320, 258] on input "www.linkedin.com/in/zheming-yuan" at bounding box center [321, 256] width 239 height 26
click at [286, 251] on input "www.linkedin.com/in/zheming-yuan" at bounding box center [321, 256] width 239 height 26
click at [306, 287] on div "Street Address * 1000 S Michigan Ave" at bounding box center [279, 303] width 172 height 50
drag, startPoint x: 362, startPoint y: 257, endPoint x: 314, endPoint y: 257, distance: 47.7
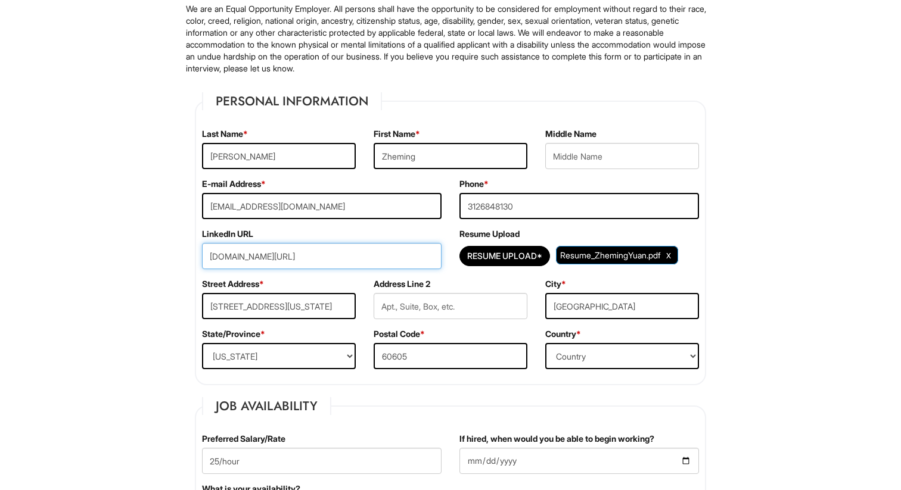
click at [314, 257] on input "www.linkedin.com/in/zheming-yuan" at bounding box center [321, 256] width 239 height 26
click at [356, 259] on input "www.linkedin.com/in/zheming-yuan" at bounding box center [321, 256] width 239 height 26
drag, startPoint x: 363, startPoint y: 260, endPoint x: 146, endPoint y: 257, distance: 216.8
paste input "www.linkedin.com/in/zheming-yuan"
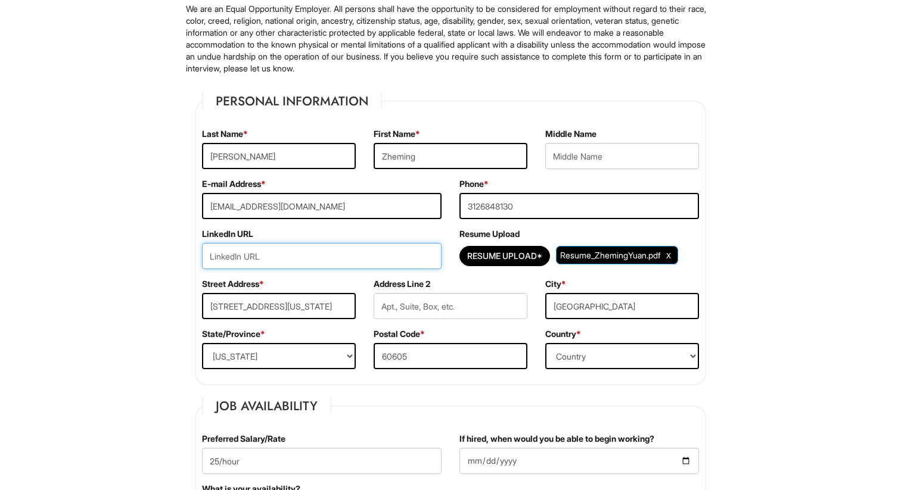
type input "www.linkedin.com/in/zheming-yuan"
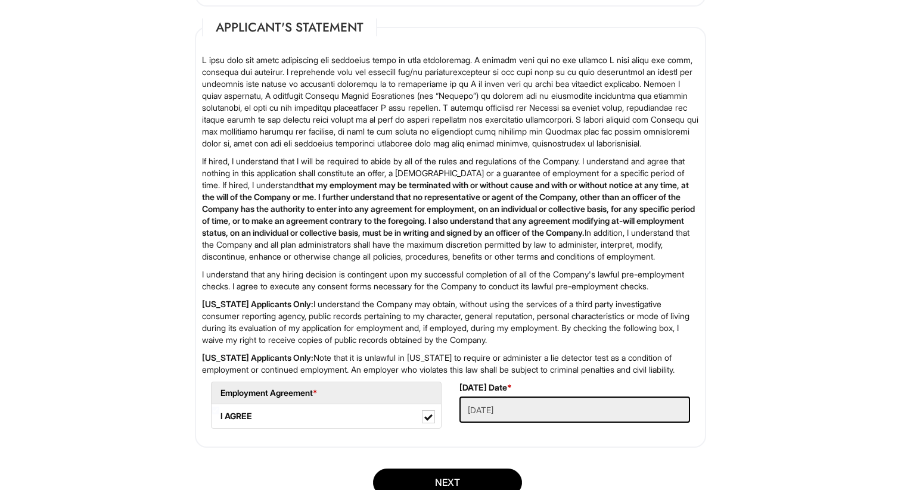
scroll to position [2024, 0]
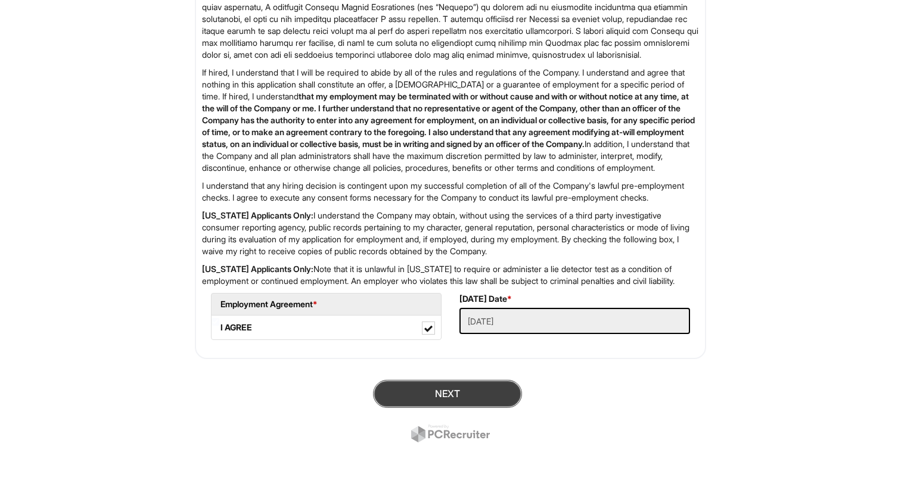
click at [403, 390] on button "Next" at bounding box center [447, 394] width 149 height 28
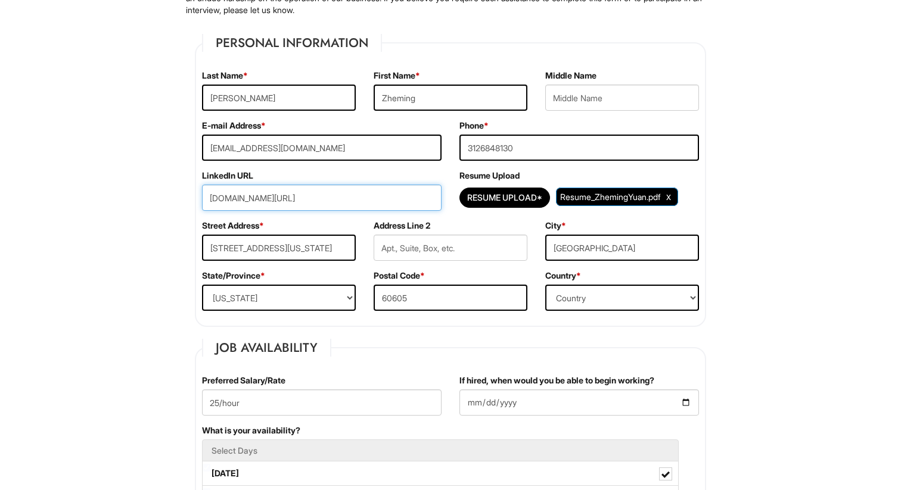
scroll to position [86, 0]
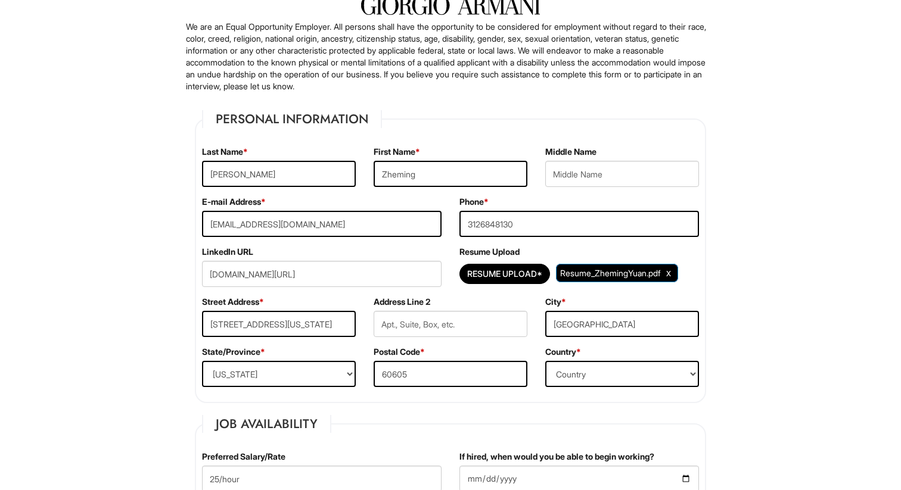
click at [303, 303] on div "Street Address * 1000 S Michigan Ave" at bounding box center [279, 321] width 172 height 50
drag, startPoint x: 364, startPoint y: 271, endPoint x: 138, endPoint y: 254, distance: 226.4
paste input "[URL][DOMAIN_NAME]"
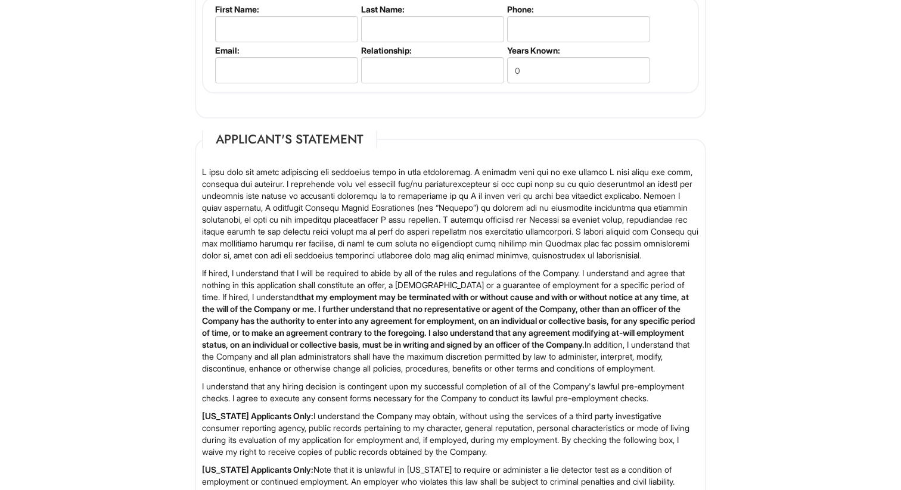
scroll to position [2024, 0]
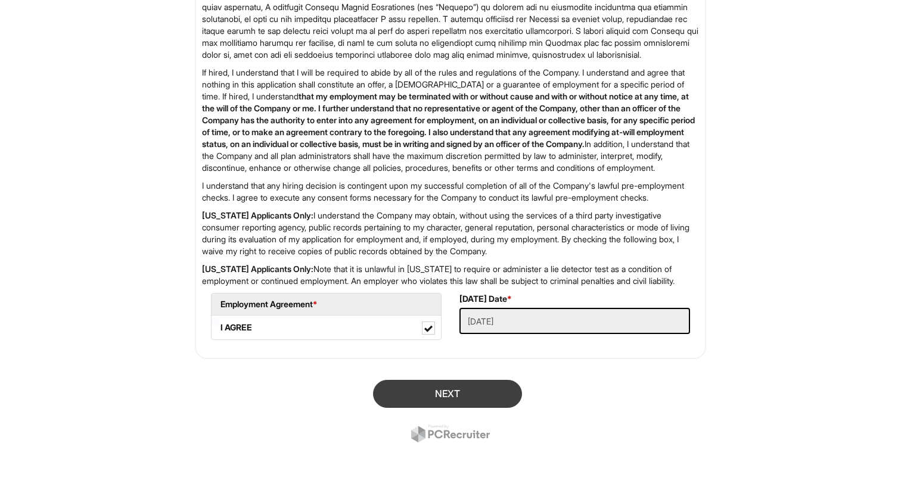
type input "[URL][DOMAIN_NAME]"
click at [443, 401] on button "Next" at bounding box center [447, 394] width 149 height 28
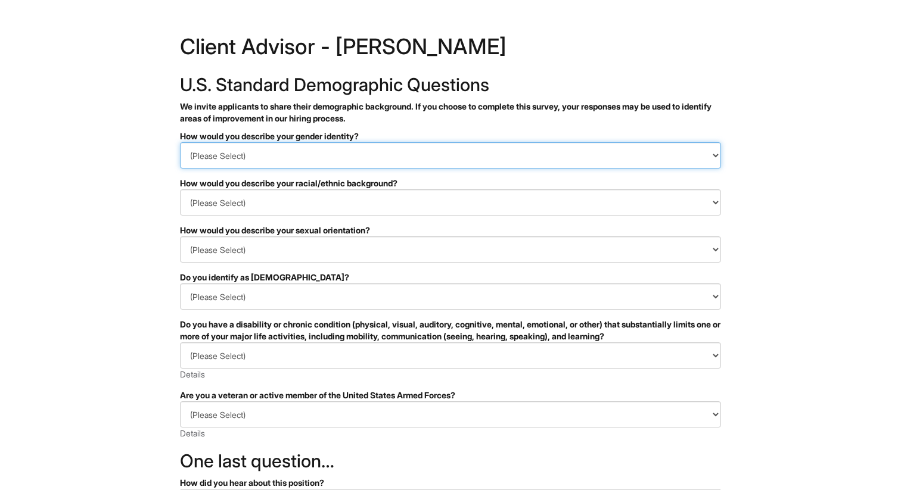
click at [257, 162] on select "(Please Select) Man Woman Non-binary I prefer to self-describe I don't wish to …" at bounding box center [450, 155] width 541 height 26
select select "Woman"
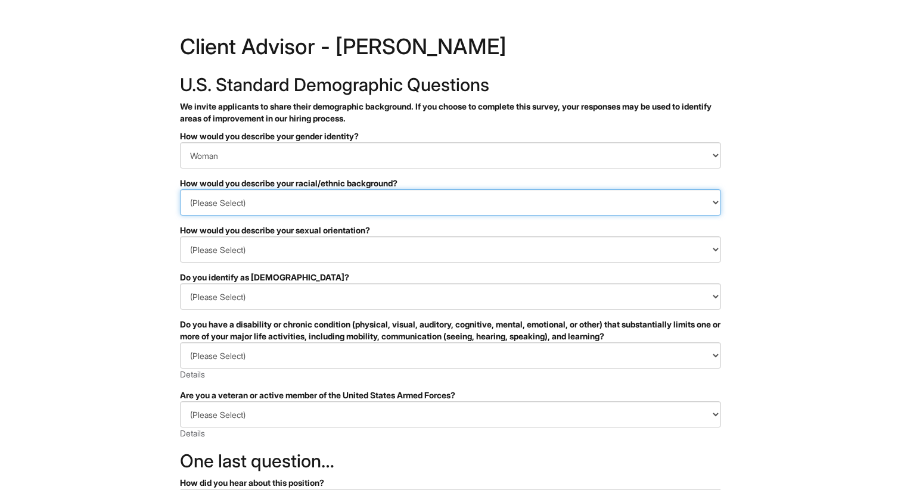
click at [241, 197] on select "(Please Select) Black or of African descent East Asian Hispanic, Latinx or of S…" at bounding box center [450, 202] width 541 height 26
select select "East Asian"
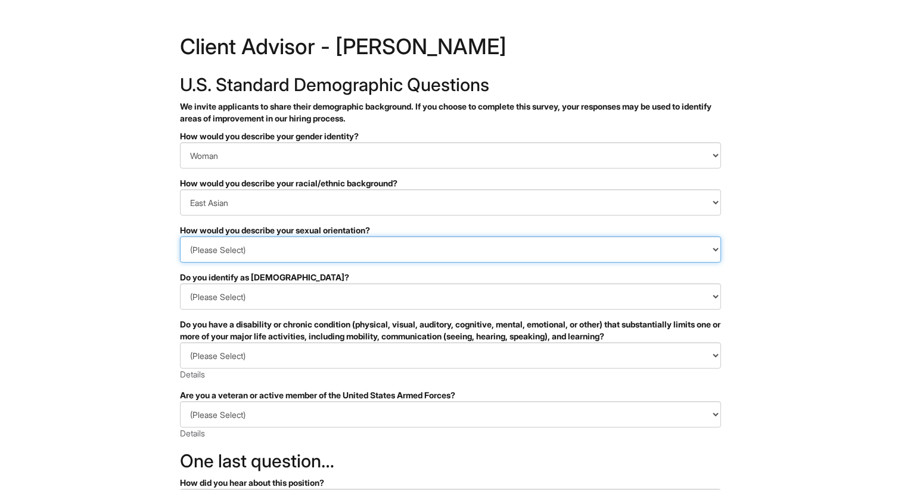
click at [234, 254] on select "(Please Select) Asexual Bisexual and/or pansexual Gay Heterosexual Lesbian Quee…" at bounding box center [450, 249] width 541 height 26
select select "Asexual"
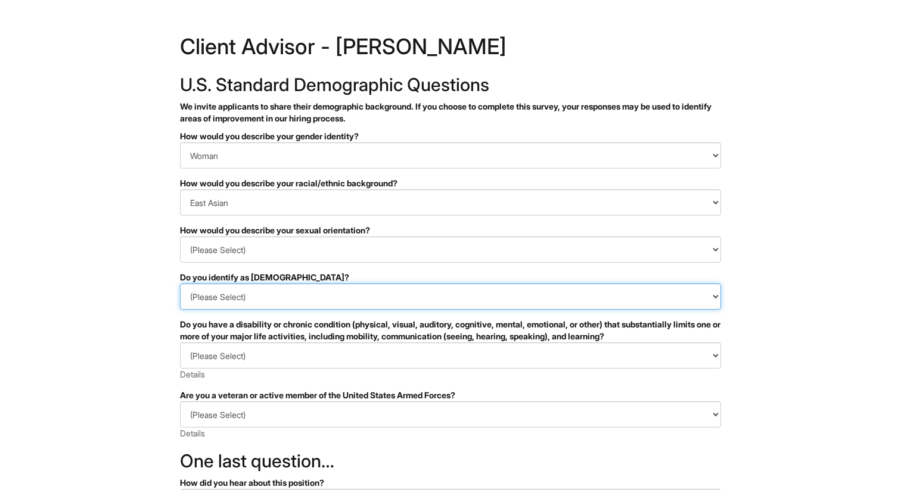
click at [204, 299] on select "(Please Select) Yes No I prefer to self-describe I don't wish to answer" at bounding box center [450, 297] width 541 height 26
select select "No"
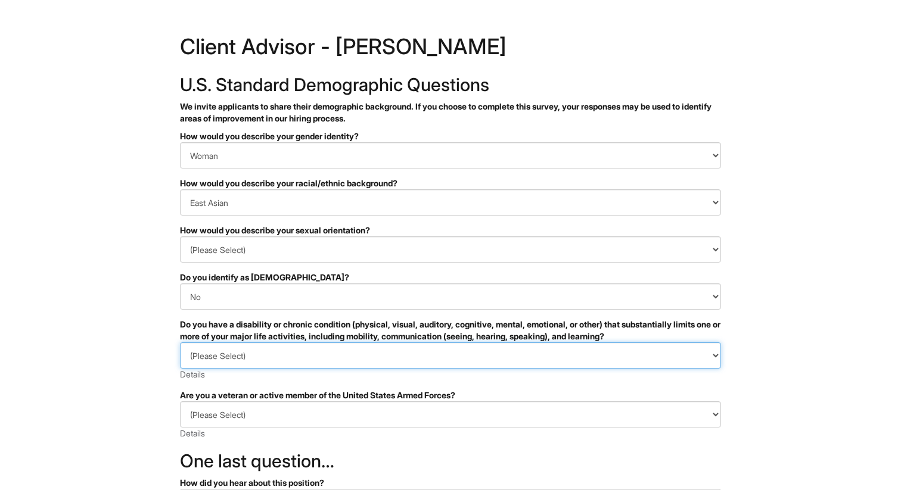
click at [205, 351] on select "(Please Select) YES, I HAVE A DISABILITY (or previously had a disability) NO, I…" at bounding box center [450, 355] width 541 height 26
select select "NO, I DON'T HAVE A DISABILITY"
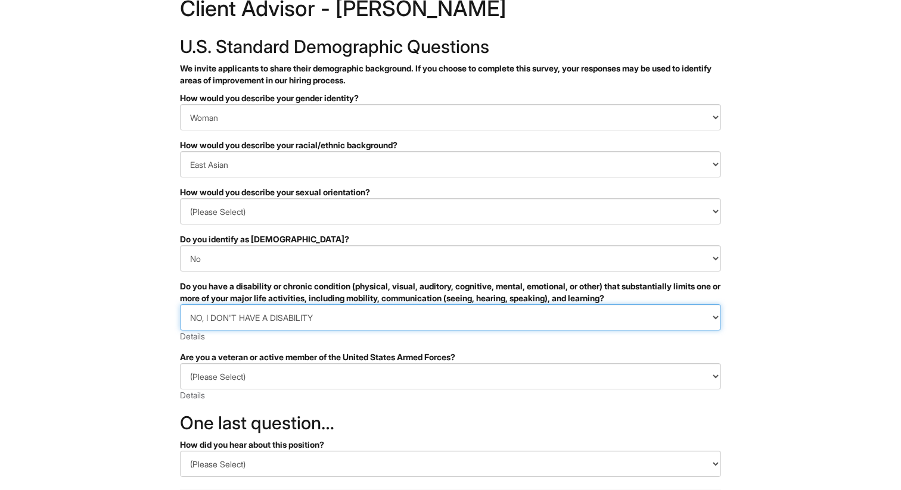
scroll to position [38, 0]
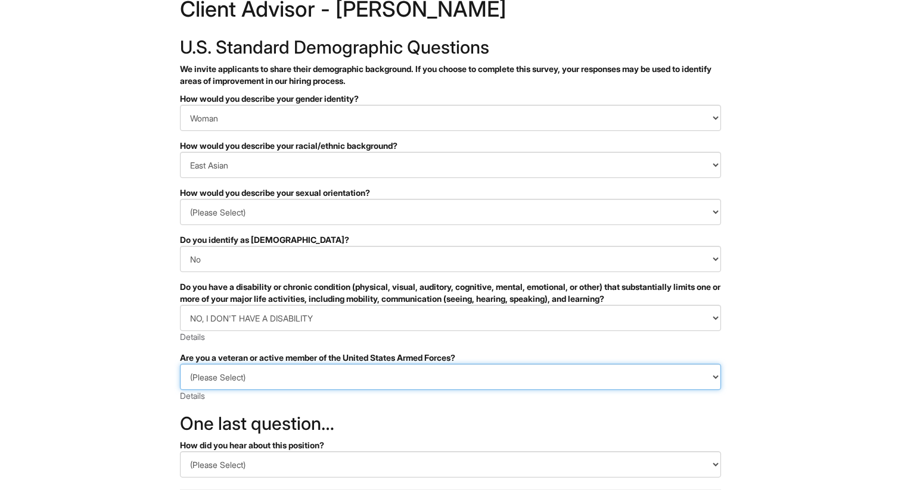
click at [208, 377] on select "(Please Select) I IDENTIFY AS ONE OR MORE OF THE CLASSIFICATIONS OF PROTECTED V…" at bounding box center [450, 377] width 541 height 26
select select "I AM NOT A PROTECTED VETERAN"
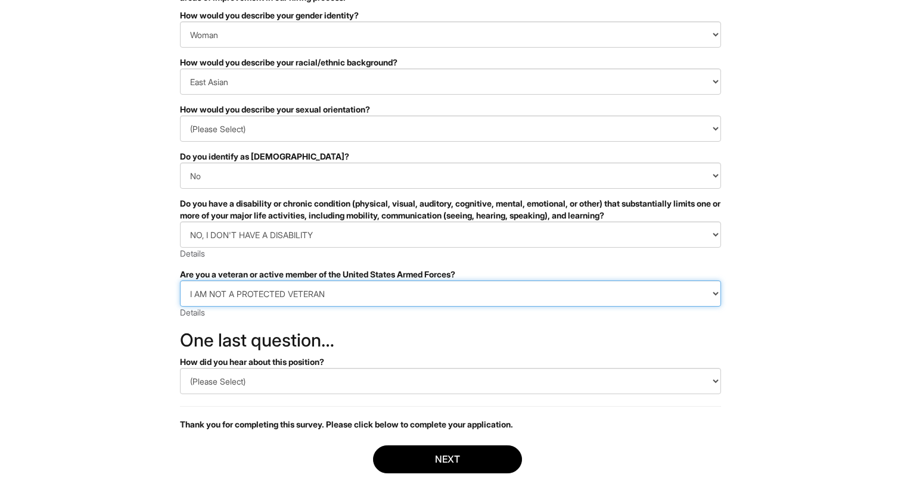
scroll to position [134, 0]
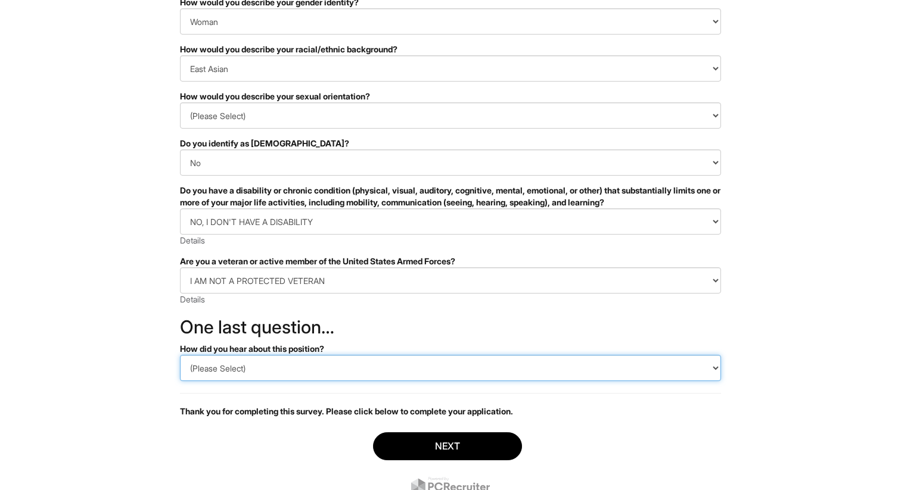
click at [226, 369] on select "(Please Select) CareerBuilder Indeed LinkedIn Monster Referral Other" at bounding box center [450, 368] width 541 height 26
select select "LinkedIn"
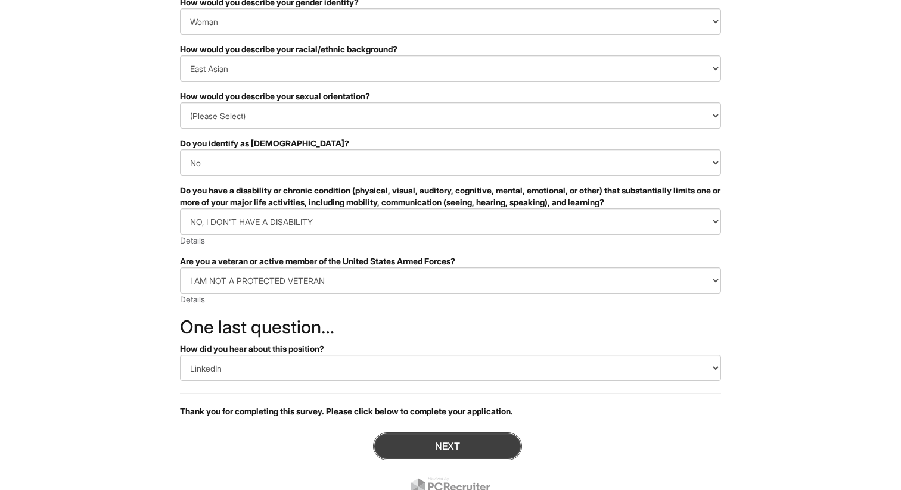
click at [469, 446] on button "Next" at bounding box center [447, 446] width 149 height 28
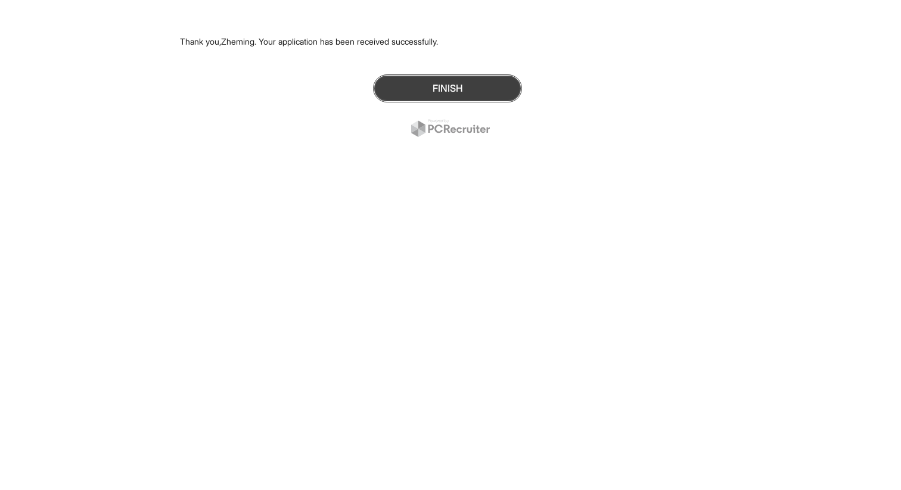
click at [484, 91] on button "Finish" at bounding box center [447, 88] width 149 height 28
